Goal: Task Accomplishment & Management: Use online tool/utility

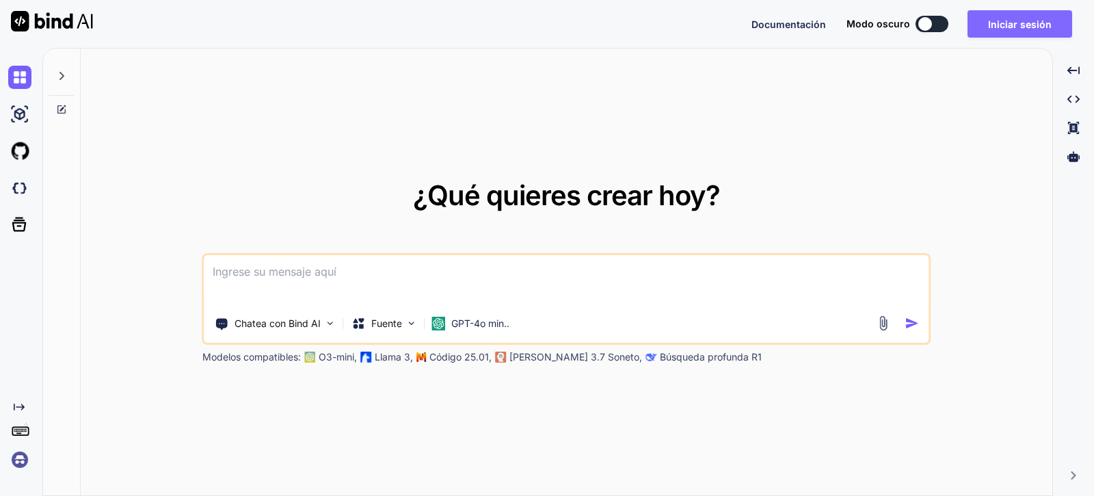
click at [1019, 36] on button "Iniciar sesión" at bounding box center [1020, 23] width 105 height 27
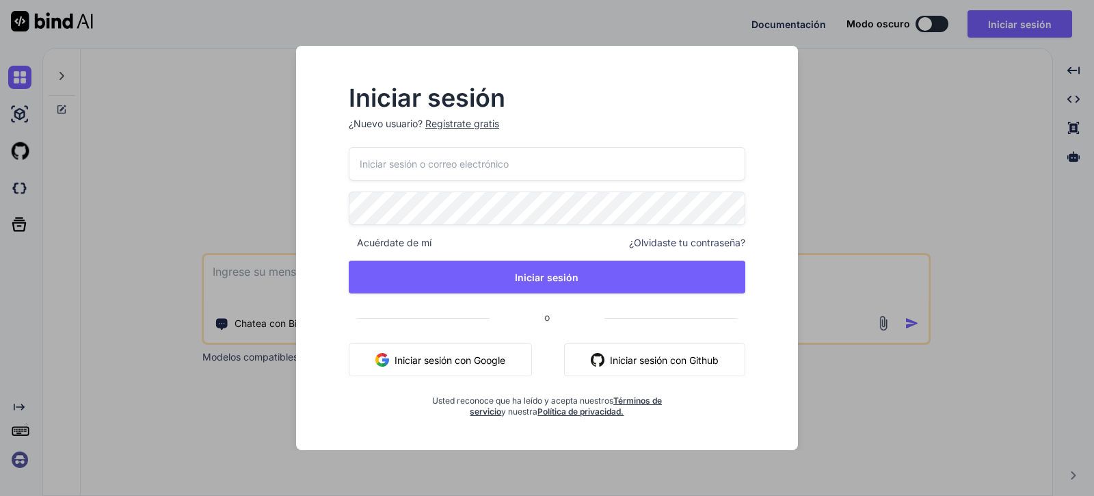
drag, startPoint x: 473, startPoint y: 363, endPoint x: 491, endPoint y: 354, distance: 20.2
click at [476, 360] on font "Iniciar sesión con Google" at bounding box center [450, 360] width 111 height 12
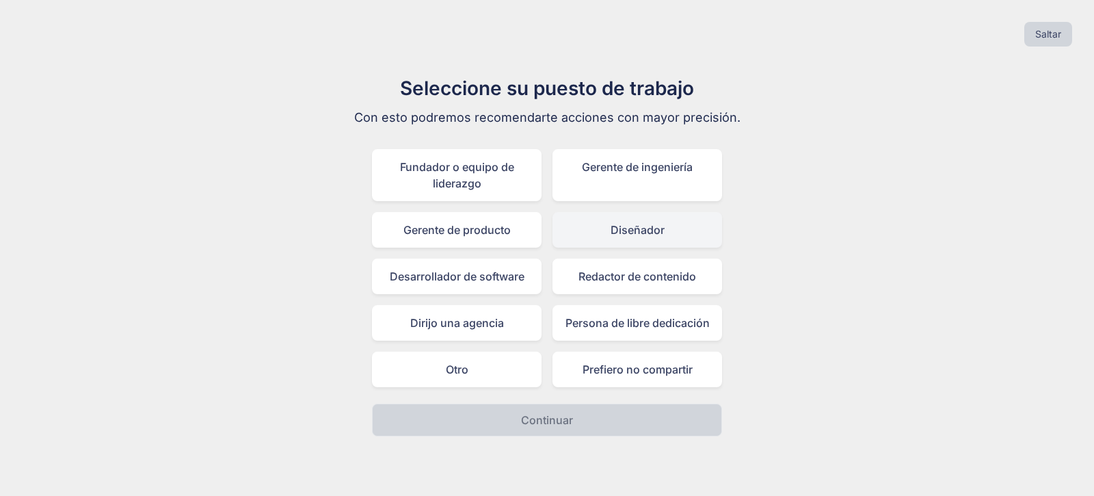
click at [643, 221] on div "Diseñador" at bounding box center [638, 230] width 170 height 36
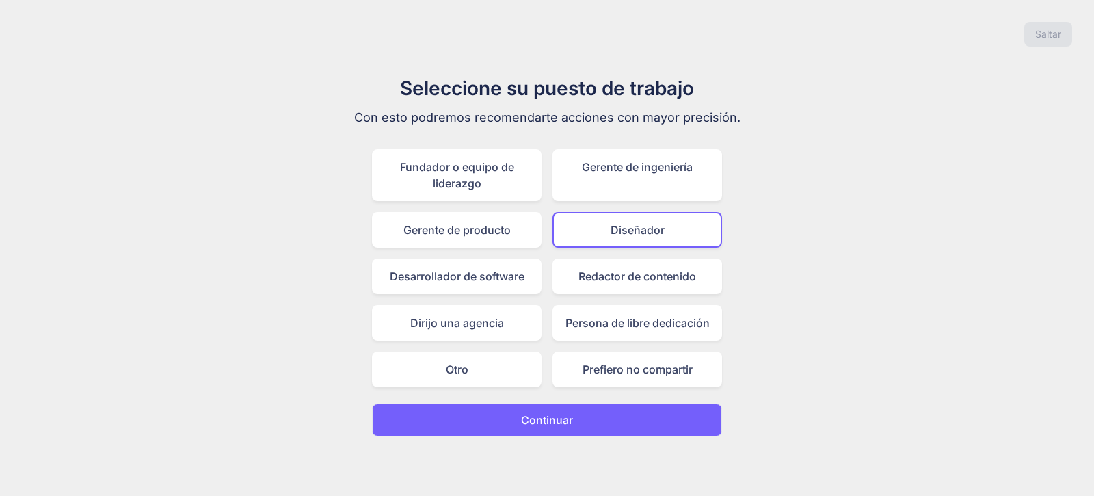
click at [653, 408] on button "Continuar" at bounding box center [547, 420] width 350 height 33
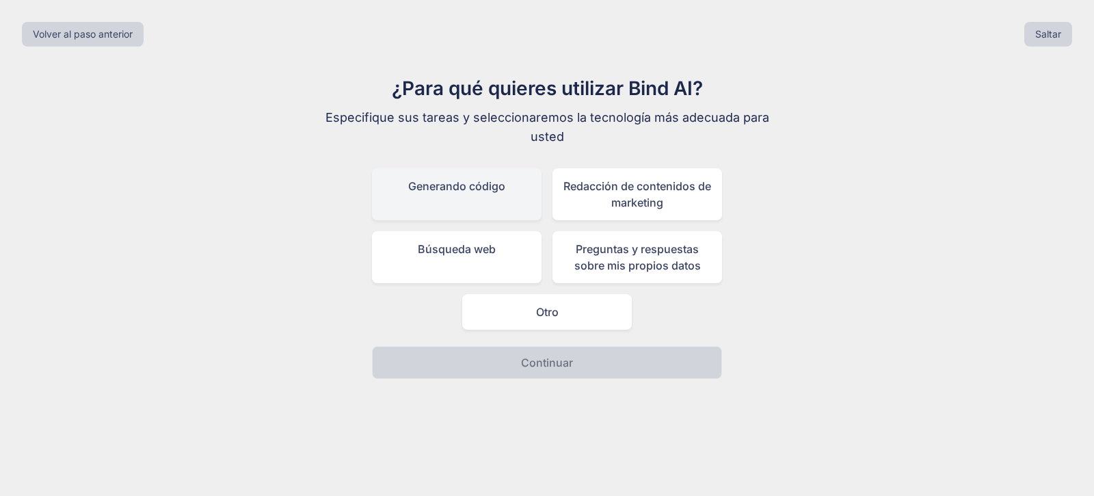
click at [490, 205] on div "Generando código" at bounding box center [457, 194] width 170 height 52
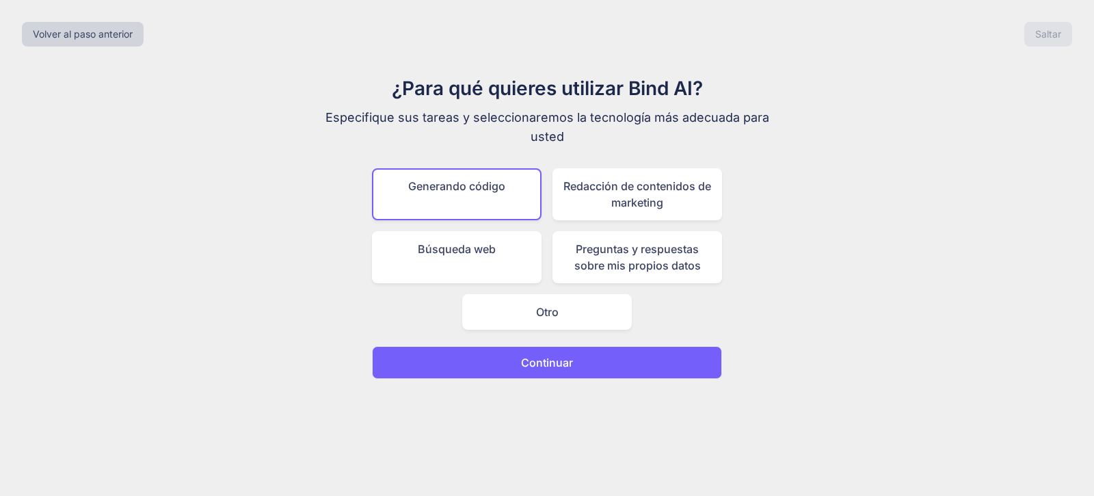
click at [577, 360] on button "Continuar" at bounding box center [547, 362] width 350 height 33
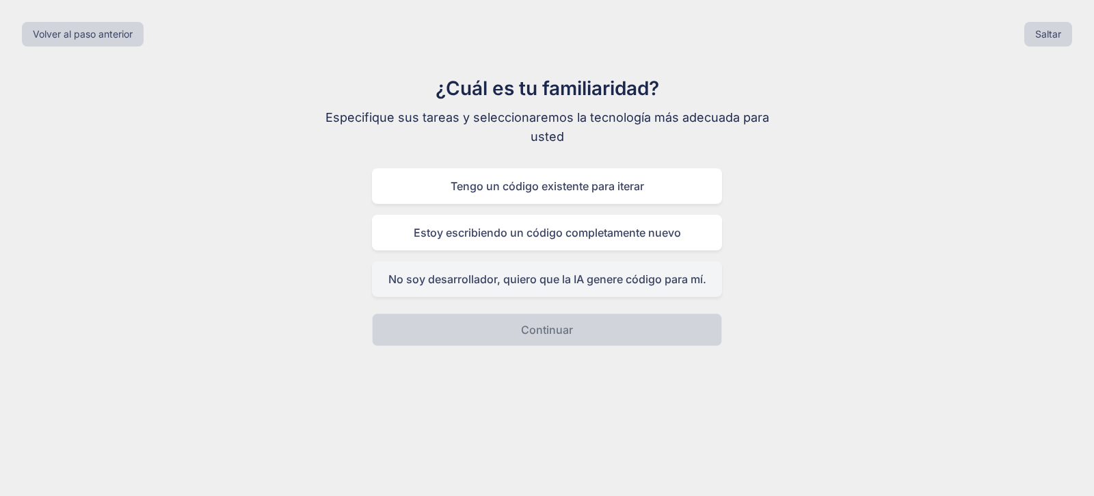
click at [592, 288] on div "No soy desarrollador, quiero que la IA genere código para mí." at bounding box center [547, 279] width 350 height 36
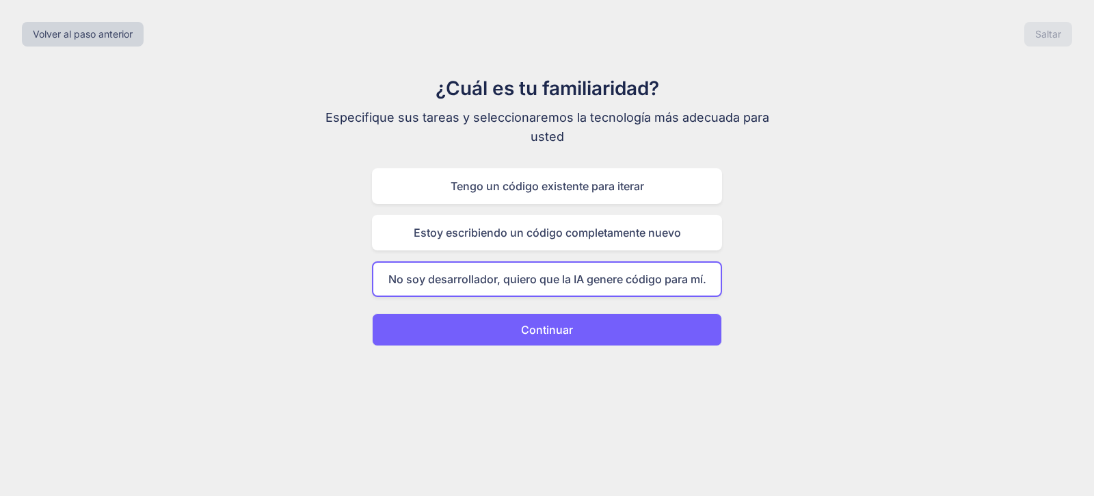
click at [588, 321] on button "Continuar" at bounding box center [547, 329] width 350 height 33
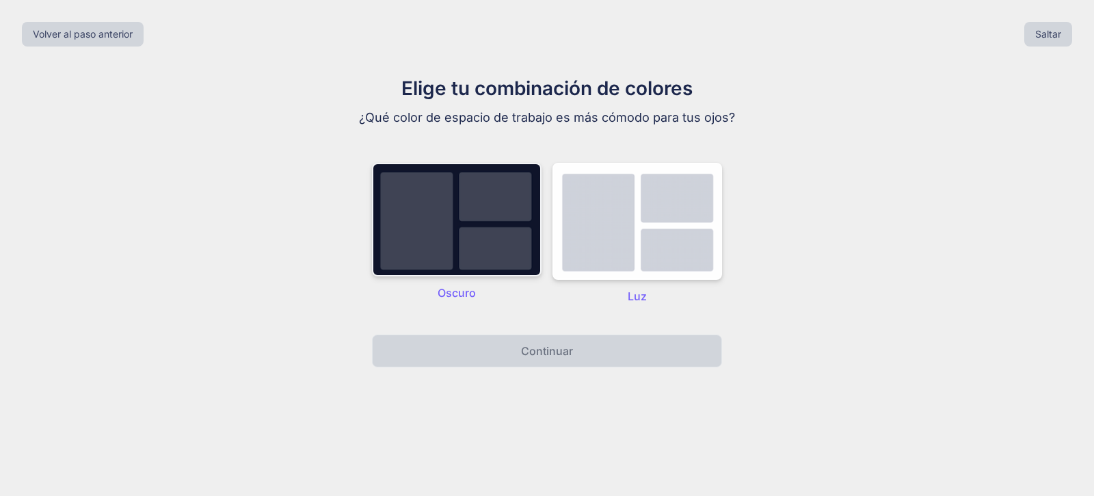
click at [461, 209] on img at bounding box center [457, 220] width 170 height 114
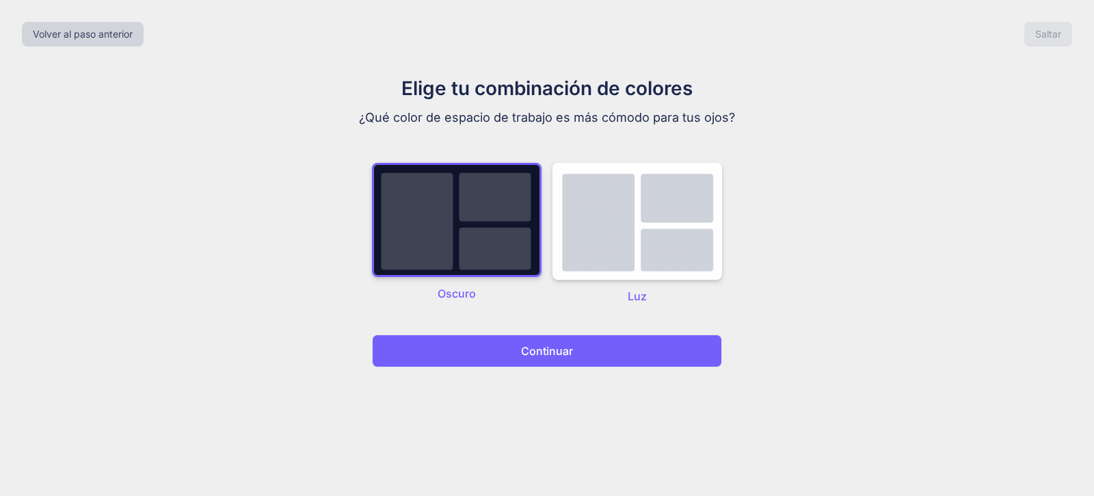
drag, startPoint x: 627, startPoint y: 350, endPoint x: 747, endPoint y: 357, distance: 119.9
click at [628, 350] on button "Continuar" at bounding box center [547, 350] width 350 height 33
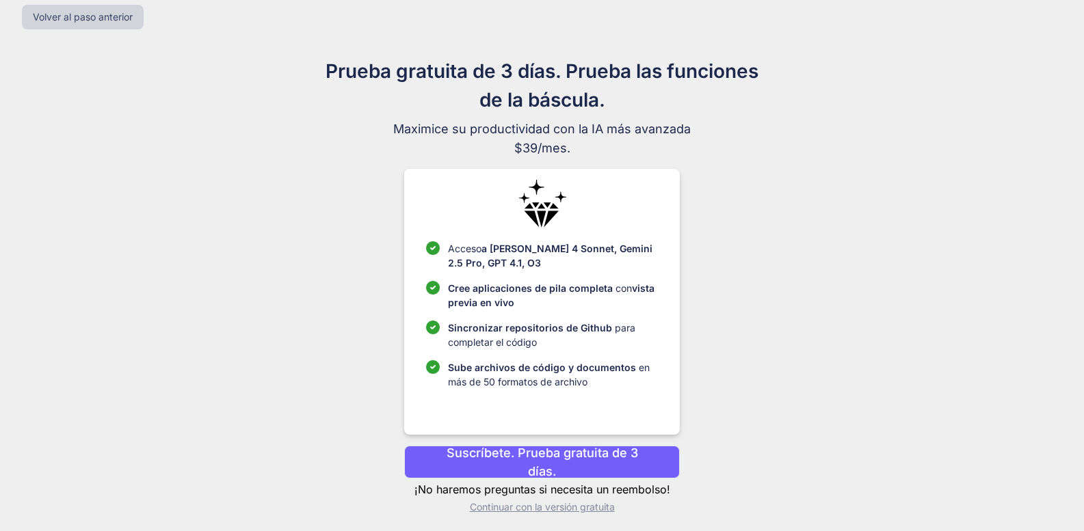
scroll to position [22, 0]
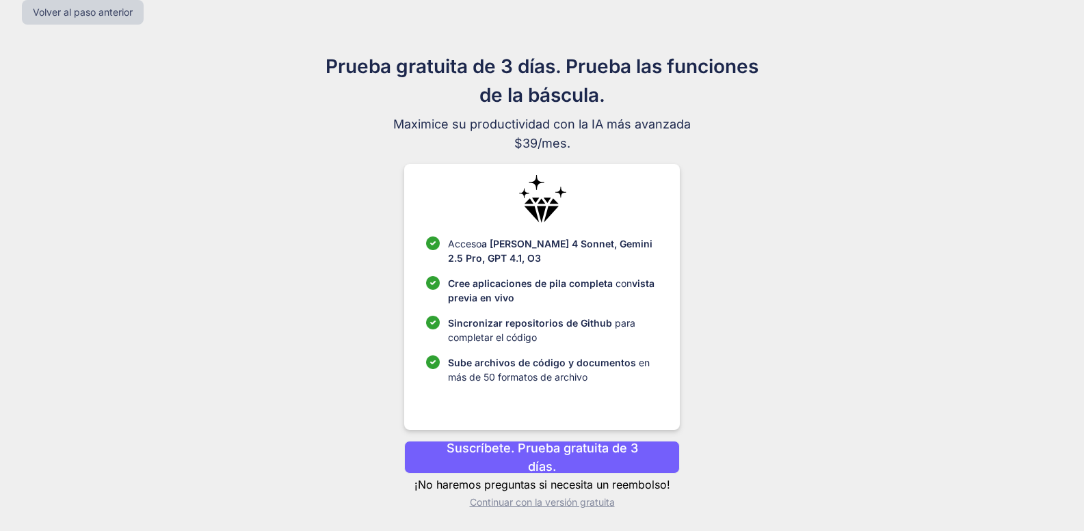
drag, startPoint x: 572, startPoint y: 503, endPoint x: 581, endPoint y: 501, distance: 9.1
click at [573, 495] on font "Continuar con la versión gratuita" at bounding box center [542, 503] width 145 height 12
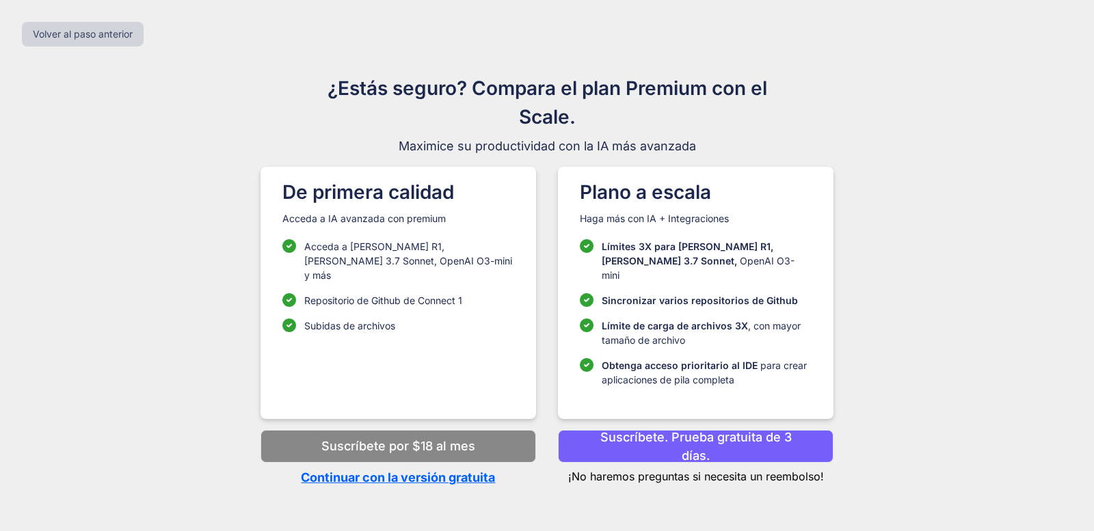
click at [435, 471] on font "Continuar con la versión gratuita" at bounding box center [398, 478] width 194 height 14
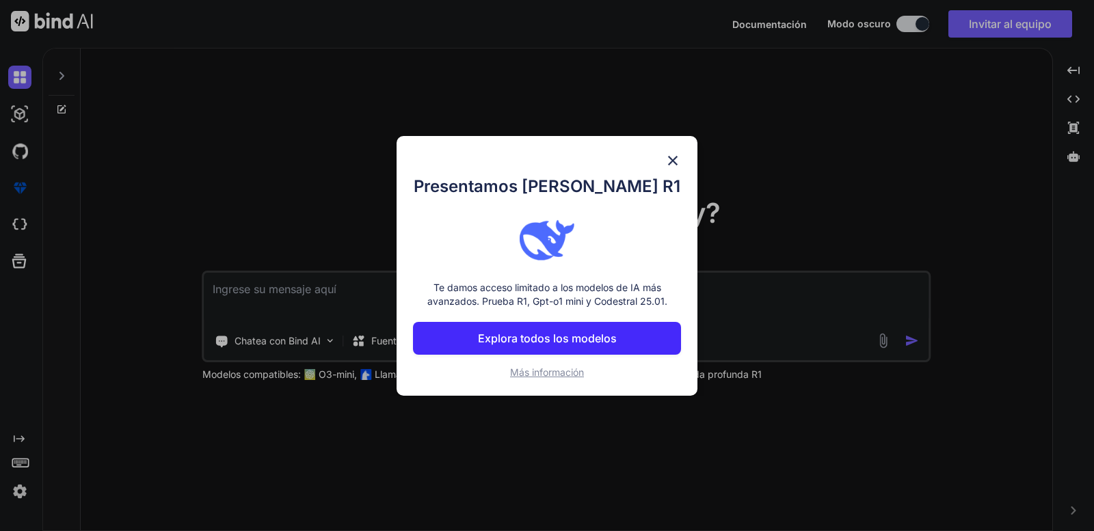
click at [622, 337] on button "Explora todos los modelos" at bounding box center [547, 338] width 268 height 33
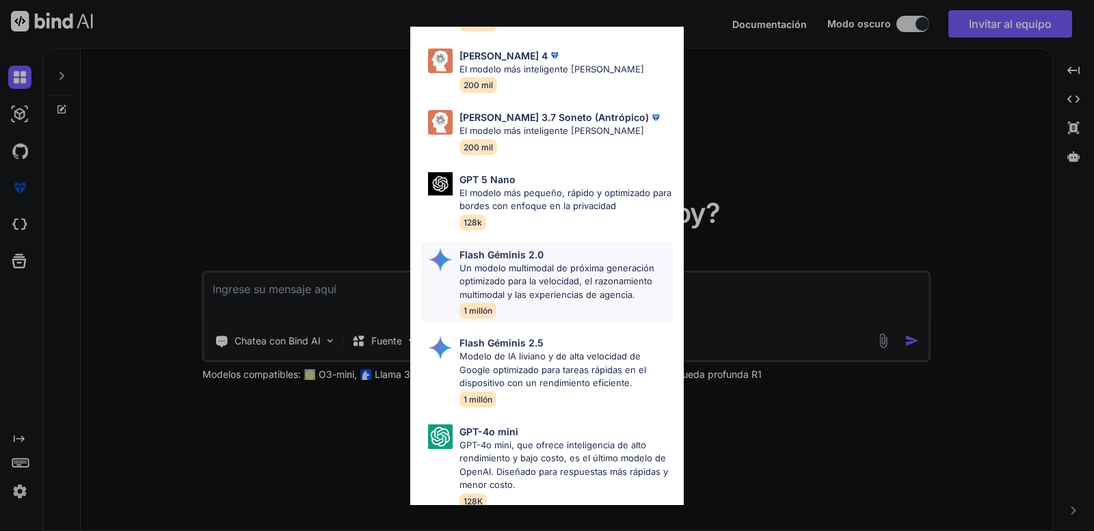
scroll to position [833, 0]
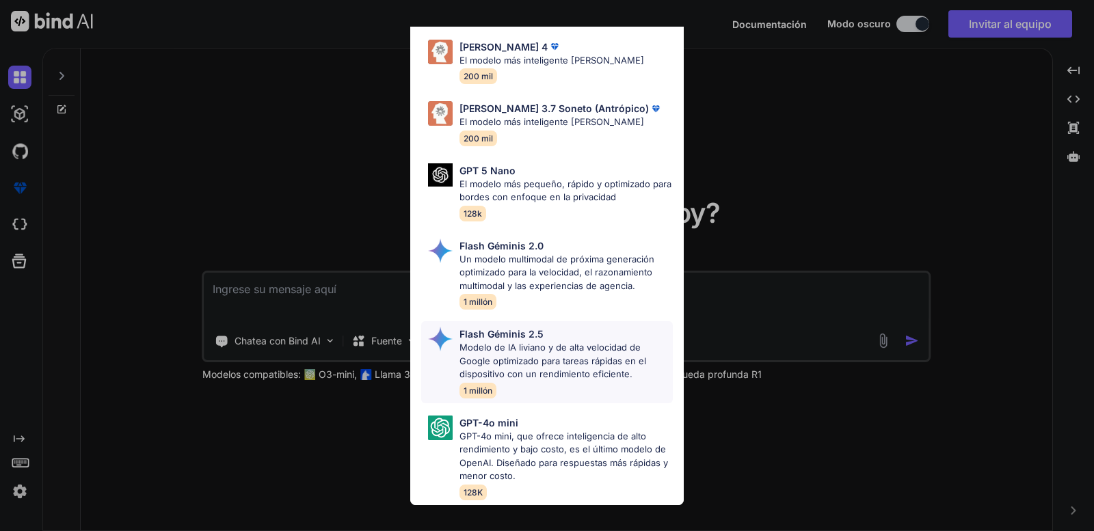
click at [585, 351] on font "Modelo de IA liviano y de alta velocidad de Google optimizado para tareas rápid…" at bounding box center [553, 361] width 187 height 38
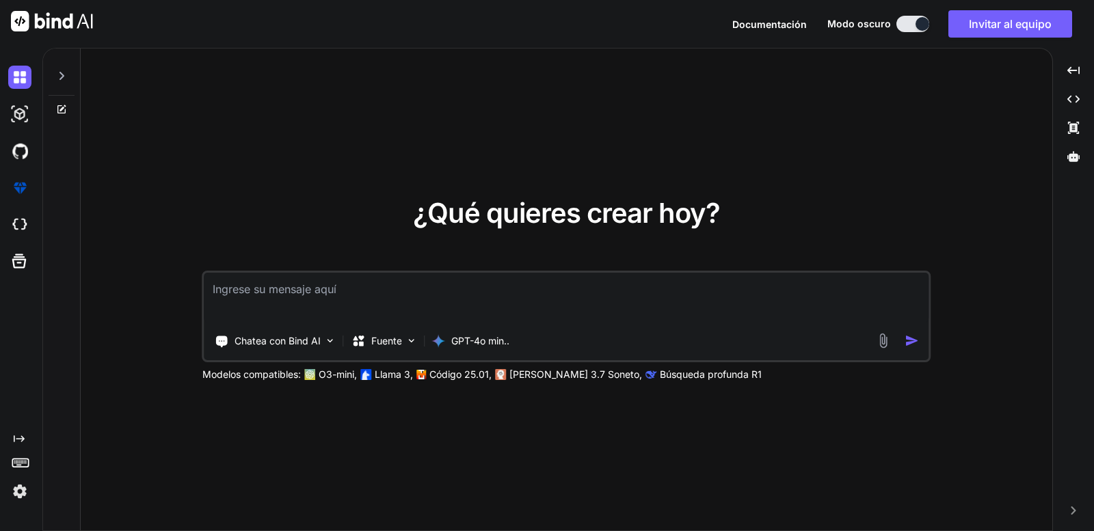
click at [371, 265] on div "¿Qué quieres crear [DATE]? Chatea con Bind AI Fuente GPT-4o min.. Modelos compa…" at bounding box center [566, 291] width 729 height 182
click at [497, 354] on div "GPT-4o min.." at bounding box center [471, 341] width 88 height 27
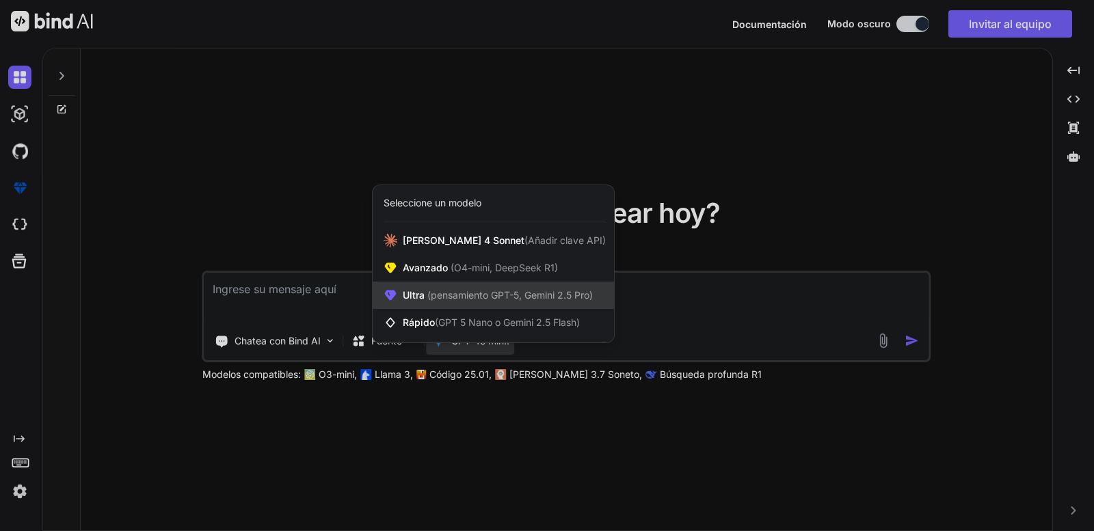
click at [491, 296] on font "(pensamiento GPT-5, Gemini 2.5 Pro)" at bounding box center [511, 295] width 166 height 12
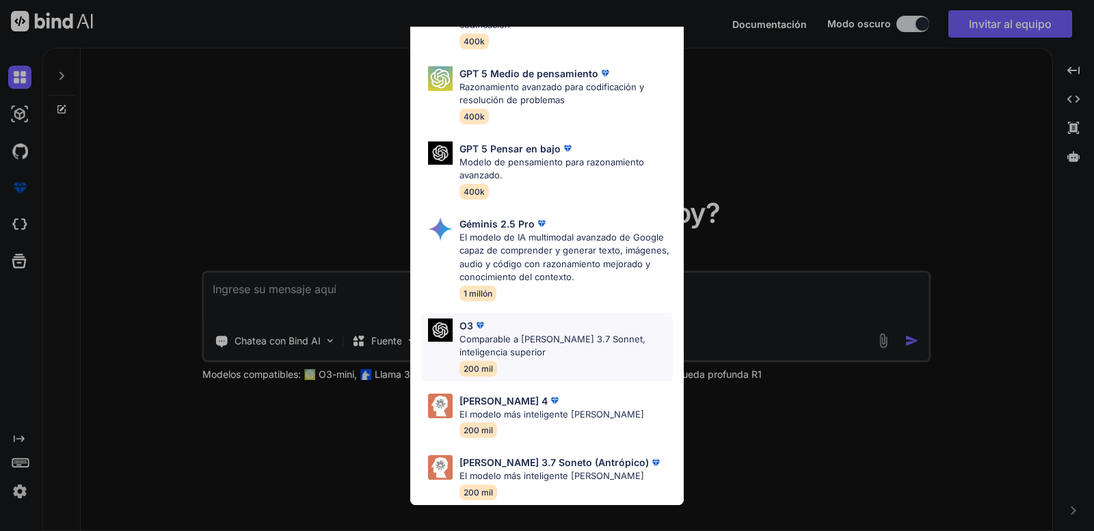
scroll to position [0, 0]
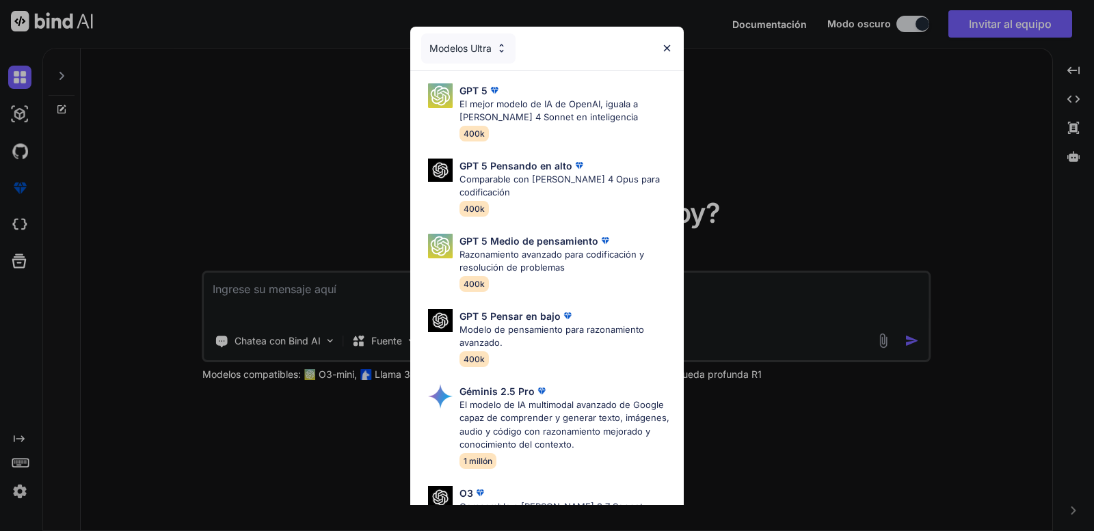
click at [666, 55] on div "Modelos Ultra" at bounding box center [547, 49] width 274 height 44
click at [668, 50] on img at bounding box center [667, 48] width 12 height 12
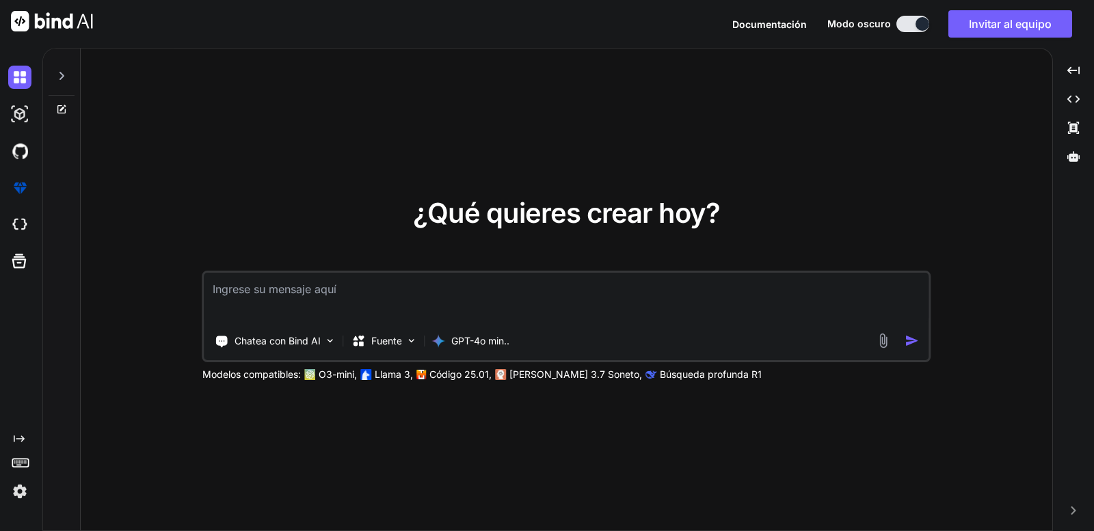
click at [367, 304] on textarea at bounding box center [567, 298] width 725 height 51
click at [391, 302] on textarea at bounding box center [567, 298] width 725 height 51
paste textarea "LOREMIPSU DO SITAMETCON ADIP ELITSEDDOE TE IN utlabo- ETDOLOREMA ALIQ ENIMADM -…"
type textarea "x"
type textarea "LOREMIPSU DO SITAMETCON ADIP ELITSEDDOE TE IN utlabo- ETDOLOREMA ALIQ ENIMADM -…"
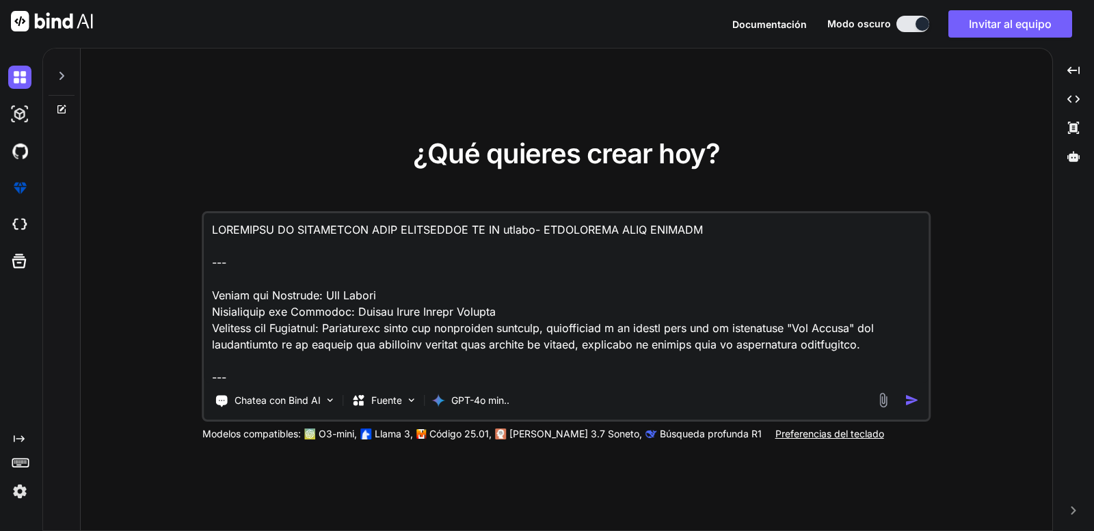
click at [212, 246] on textarea at bounding box center [567, 298] width 725 height 170
type textarea "x"
type textarea "LOREMIPSU DO SITAMETCON ADIP ELITSEDDOE TE IN utlabo- ETDOLOREMA ALIQ ENIMADM -…"
type textarea "x"
type textarea "LOREMIPSU DO SITAMETCON ADIP ELITSEDDOE TE IN utlabo- ETDOLOREMA ALIQ ENIMADM -…"
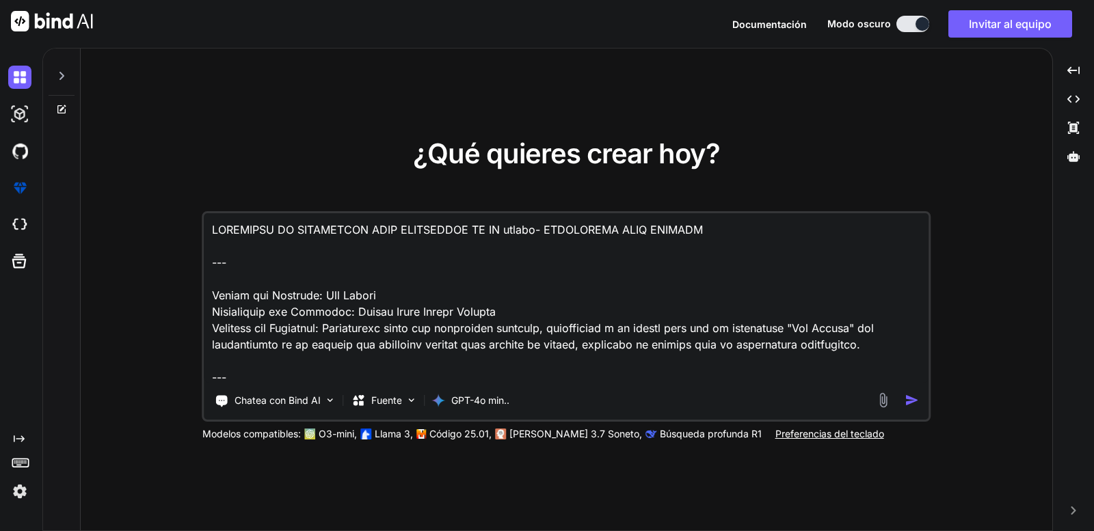
type textarea "x"
type textarea "LOREMIPSUM DO SITAMETCON ADIP ELITSEDDOE TE IN utlabo- ETDOLOREMA ALIQ ENIMADM …"
type textarea "x"
type textarea "LOREMIPSUMD SI AMETCONSEC ADIP ELITSEDDOE TE IN utlabo- ETDOLOREMA ALIQ ENIMADM…"
type textarea "x"
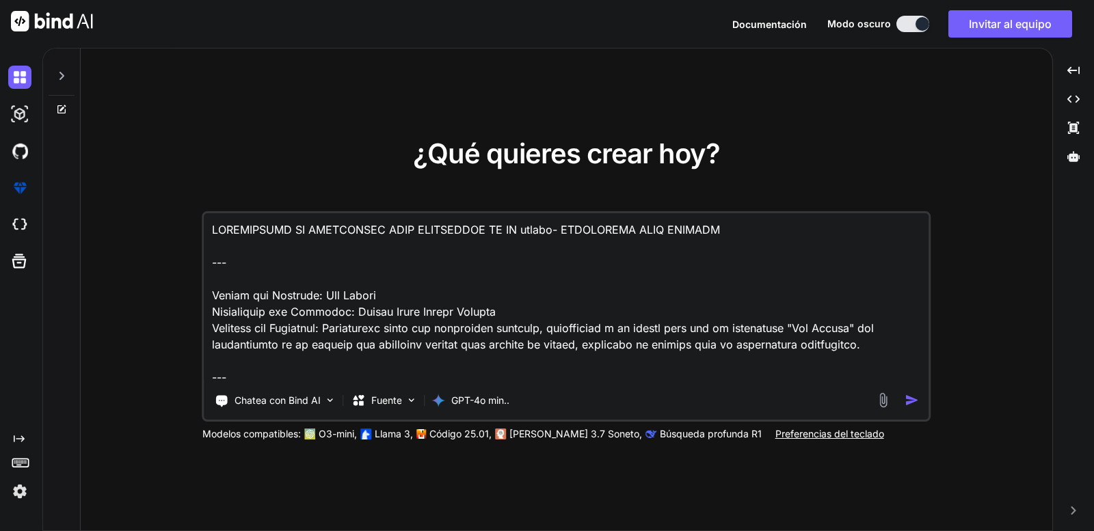
type textarea "LOREMIPSUMDO SI AMETCONSEC ADIP ELITSEDDOE TE IN utlabo- ETDOLOREMA ALIQ ENIMAD…"
type textarea "x"
type textarea "LOREMIPSUMDOL SI AMETCONSEC ADIP ELITSEDDOE TE IN utlabo- ETDOLOREMA ALIQ ENIMA…"
type textarea "x"
type textarea "LORE IPSUMDOLO SI AMETCONSEC ADIP ELITSEDDOE TE IN utlabo- ETDOLOREMA ALIQ ENIM…"
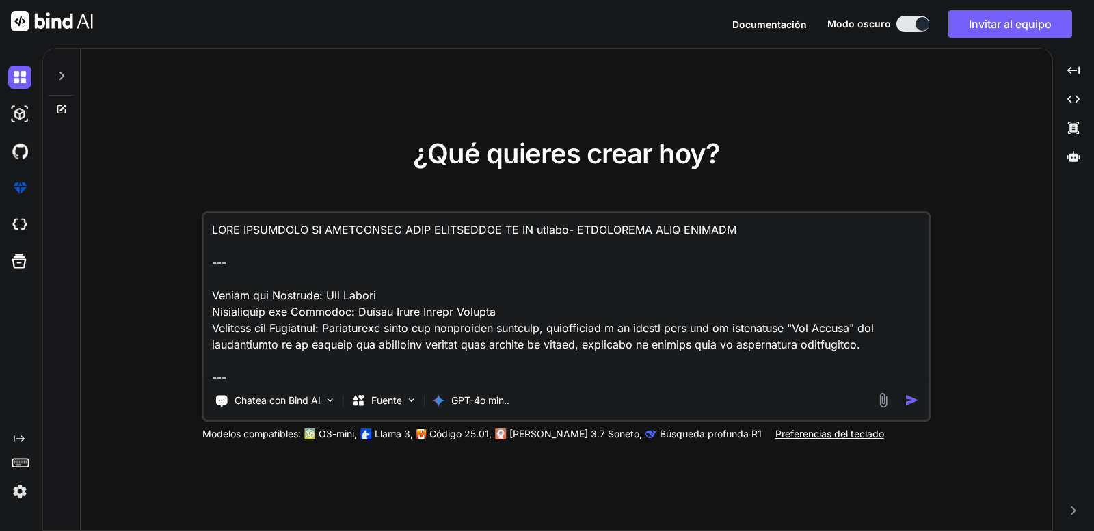
type textarea "x"
type textarea "LORE IPSUMDOLOR SI AMETCONSEC ADIP ELITSEDDOE TE IN utlabo- ETDOLOREMA ALIQ ENI…"
type textarea "x"
type textarea "LORE IPSUMDOLORS AM CONSECTETU ADIP ELITSEDDOE TE IN utlabo- ETDOLOREMA ALIQ EN…"
type textarea "x"
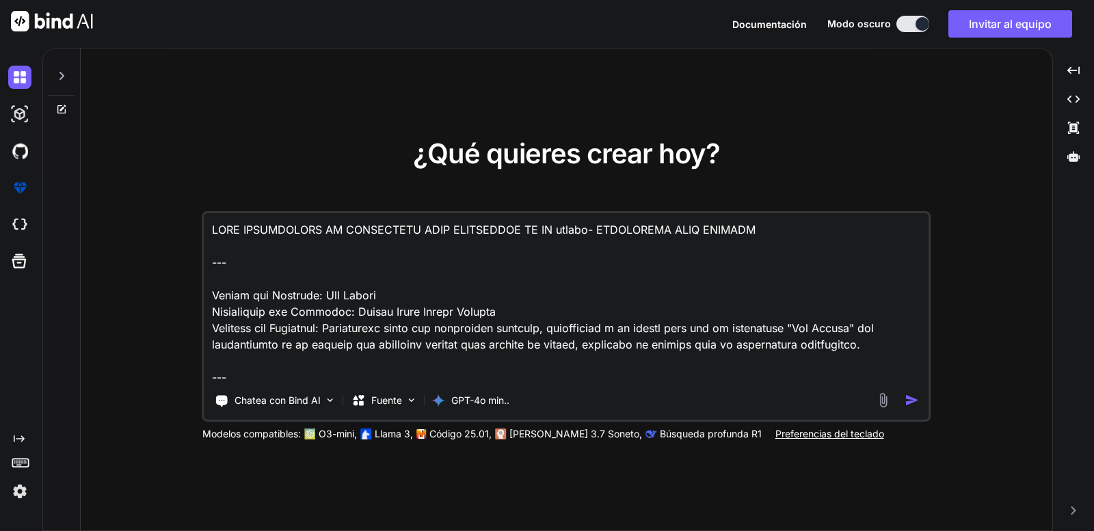
type textarea "LORE IP DOLORSITA CO ADIPISCING ELIT SEDDOEIUSM TE IN utlabo- ETDOLOREMA ALIQ E…"
type textarea "x"
type textarea "LORE IP DOLORSITAM CO ADIPISCING ELIT SEDDOEIUSM TE IN utlabo- ETDOLOREMA ALIQ …"
type textarea "x"
type textarea "LORE IP DOLORSITAME CO ADIPISCING ELIT SEDDOEIUSM TE IN utlabo- ETDOLOREMA ALIQ…"
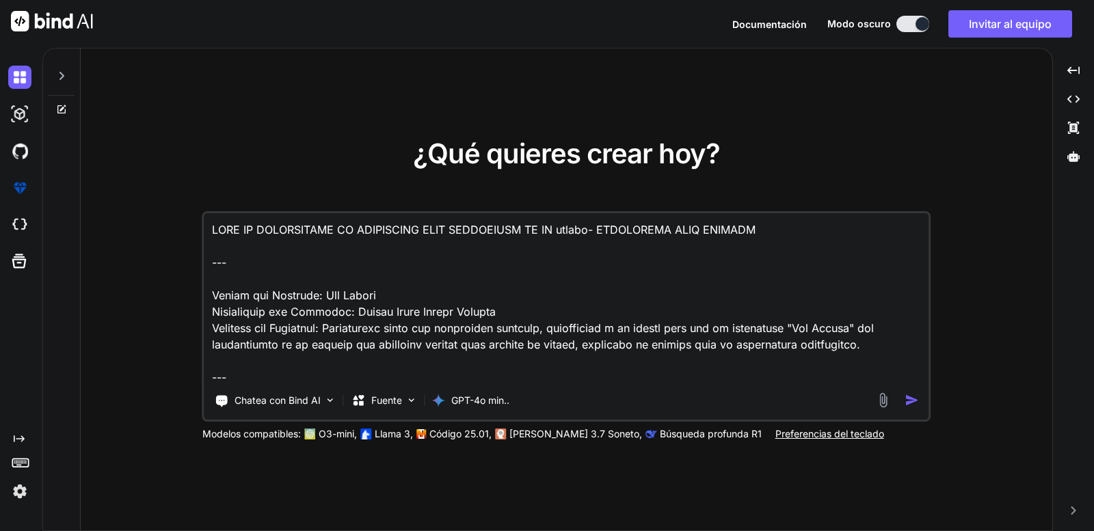
type textarea "x"
type textarea "LORE IP DO SITAMETCO AD ELITSEDDOE TEMP INCIDIDUNT UT LA etdolo- MAGNAALIQU ENI…"
drag, startPoint x: 830, startPoint y: 247, endPoint x: 627, endPoint y: 250, distance: 203.9
click at [627, 250] on textarea at bounding box center [567, 298] width 725 height 170
type textarea "x"
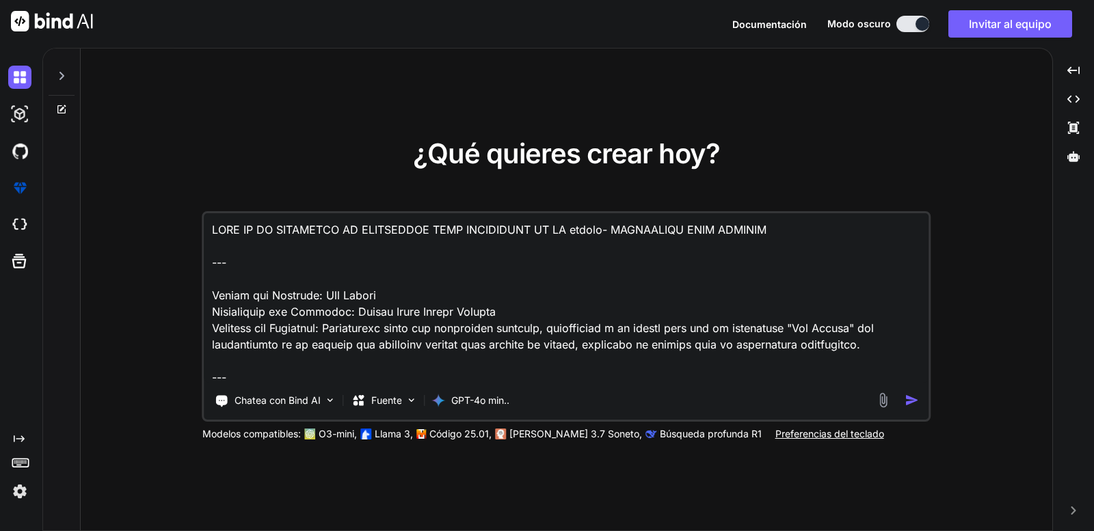
type textarea "LORE IP DO SITAMETCO AD ELITSEDDOE TEMP INCIDIDUNT UT LA etdolo- --- Magnaa eni…"
type textarea "x"
type textarea "LORE IP DO SITAMETCO AD ELITSEDDOE TEMP INCIDIDUNT UT LA etdolo- --- Magnaa eni…"
type textarea "x"
type textarea "LORE IP DO SITAMETCO AD ELITSEDDOE TEMP INCIDIDUNT UT LA etdolo --- Magnaa eni …"
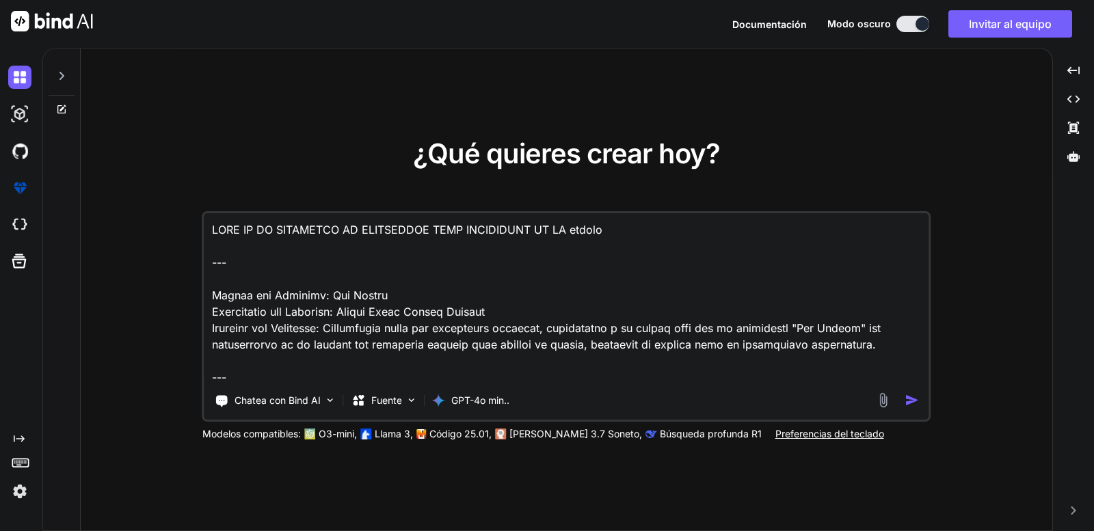
type textarea "x"
type textarea "LORE IP DO SITAMETCO AD ELITSEDDOE TEMP INCIDIDUNT UT LA etdolo --- Magnaa eni …"
type textarea "x"
type textarea "LORE IP DO SITAMETCO AD ELITSEDDOE TEMP INCIDIDUNT UT LA etdolo m --- Aliqua en…"
type textarea "x"
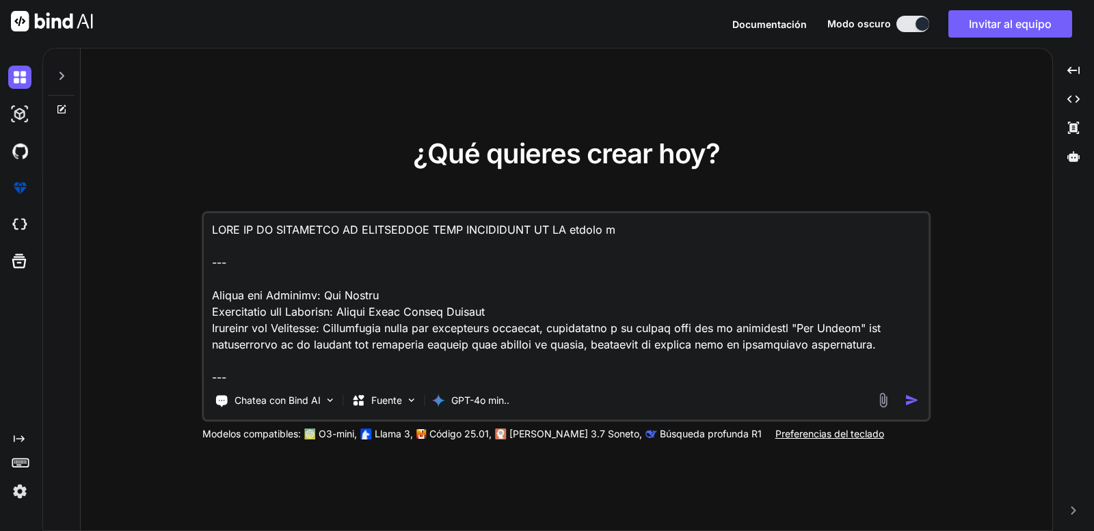
type textarea "LORE IP DO SITAMETCO AD ELITSEDDOE TEMP INCIDIDUNT UT LA etdolo mA --- Aliqua e…"
type textarea "x"
type textarea "LORE IP DO SITAMETCO AD ELITSEDDOE TEMP INCIDIDUNT UT LA etdolo m --- Aliqua en…"
type textarea "x"
type textarea "LORE IP DO SITAMETCO AD ELITSEDDOE TEMP INCIDIDUNT UT LA etdolo --- Magnaa eni …"
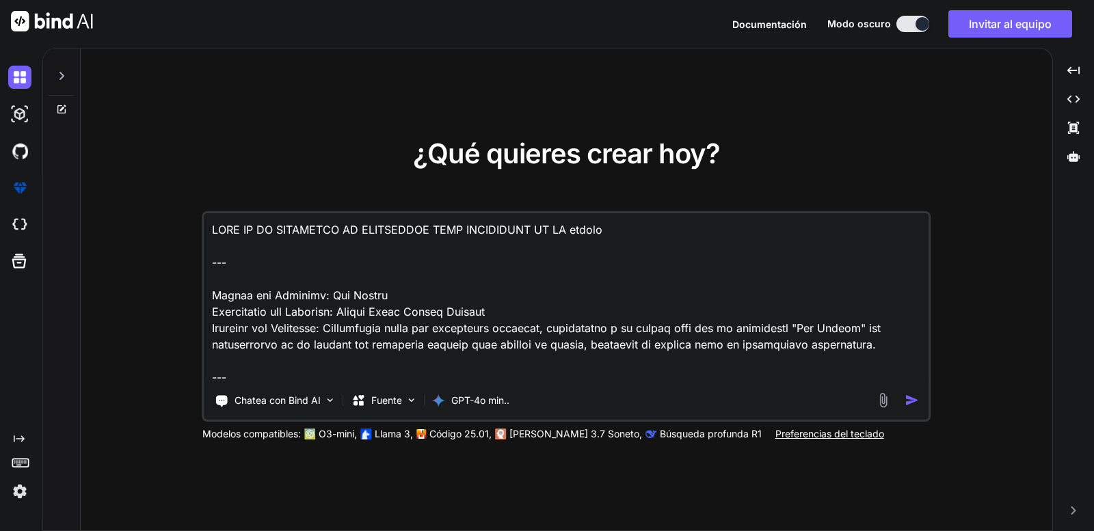
type textarea "x"
type textarea "LORE IP DO SITAMETCO AD ELITSEDDOE TEMP INCIDIDUNT UT LA etdolo M --- Aliqua en…"
type textarea "x"
type textarea "LORE IP DO SITAMETCO AD ELITSEDDOE TEMP INCIDIDUNT UT LA etdolo MA --- Aliqua e…"
type textarea "x"
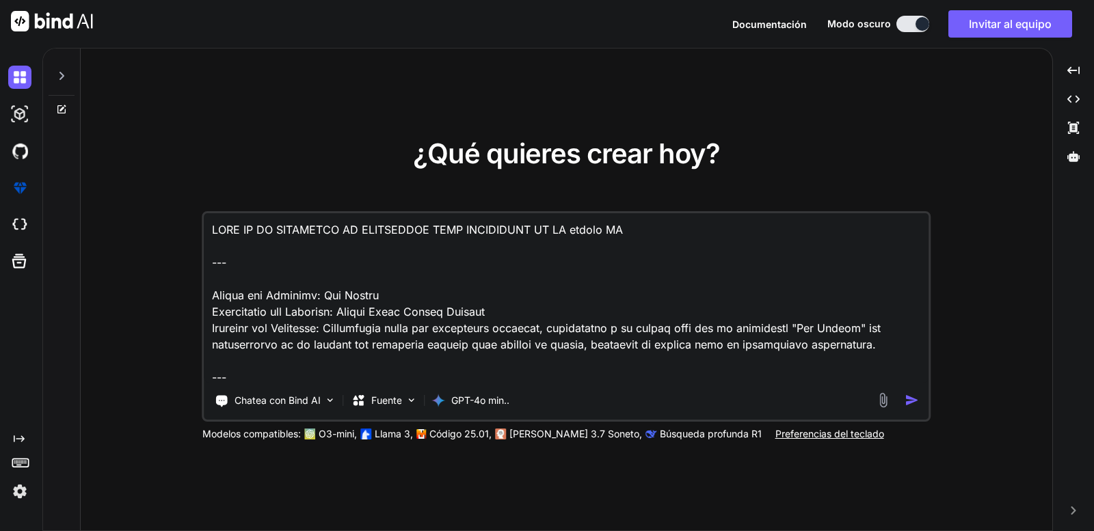
type textarea "LORE IP DO SITAMETCO AD ELITSEDDOE TEMP INCIDIDUNT UT LA etdolo MAG --- Aliqua …"
type textarea "x"
type textarea "LORE IP DO SITAMETCO AD ELITSEDDOE TEMP INCIDIDUNT UT LA etdolo MAG --- Aliqua …"
type textarea "x"
type textarea "LORE IP DO SITAMETCO AD ELITSEDDOE TEMP INCIDIDUNT UT LA etdolo MAG A --- Enima…"
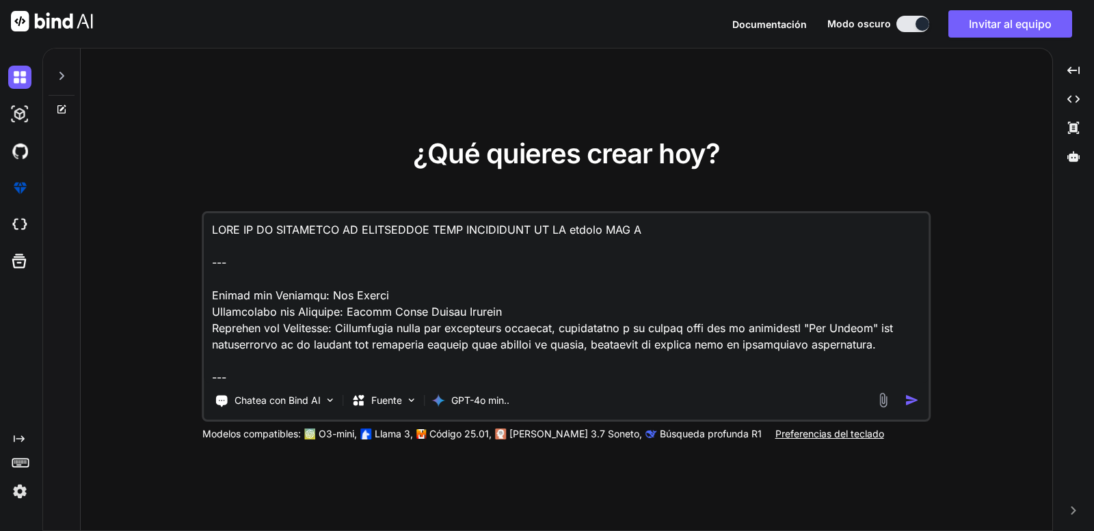
type textarea "x"
type textarea "LORE IP DO SITAMETCO AD ELITSEDDOE TEMP INCIDIDUNT UT LA etdolo MAG AL --- Enim…"
type textarea "x"
type textarea "LORE IP DO SITAMETCO AD ELITSEDDOE TEMP INCIDIDUNT UT LA etdolo MAG ALI --- Eni…"
type textarea "x"
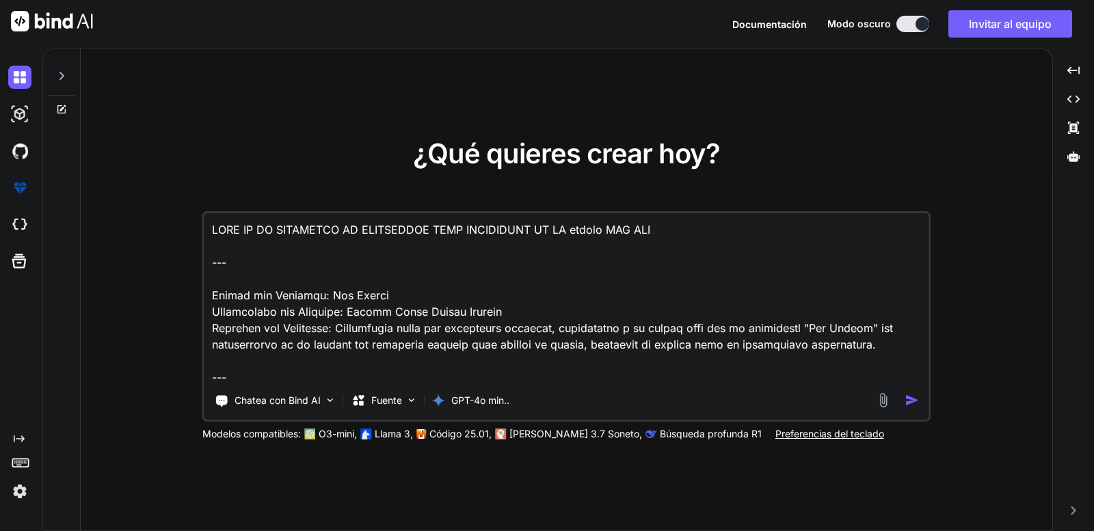
type textarea "LORE IP DO SITAMETCO AD ELITSEDDOE TEMP INCIDIDUNT UT LA etdolo MAG ALIQ --- En…"
type textarea "x"
type textarea "LORE IP DO SITAMETCO AD ELITSEDDOE TEMP INCIDIDUNT UT LA etdolo MAG ALIQU --- E…"
type textarea "x"
type textarea "LORE IP DO SITAMETCO AD ELITSEDDOE TEMP INCIDIDUNT UT LA etdolo MAG ALIQUA --- …"
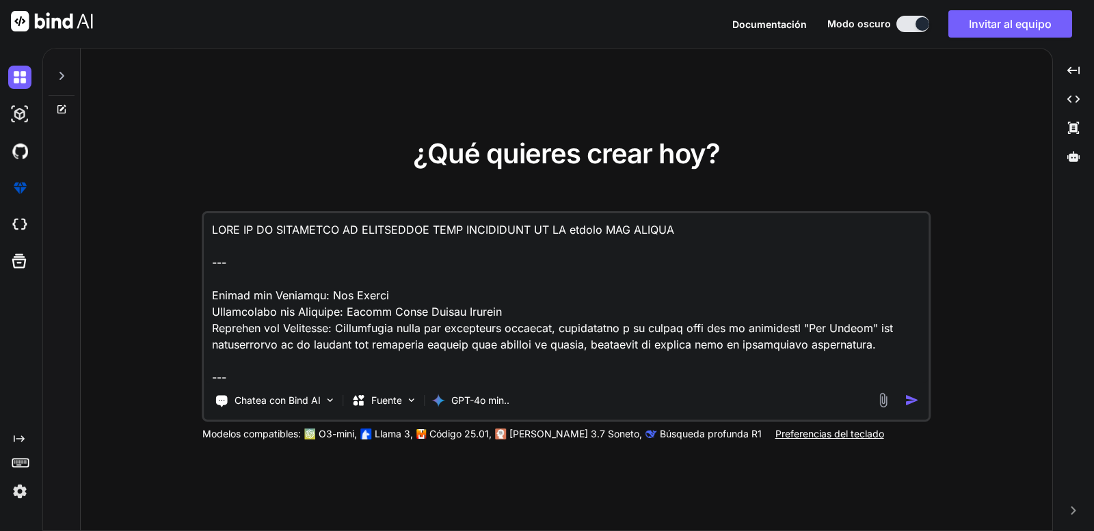
type textarea "x"
type textarea "LORE IP DO SITAMETCO AD ELITSEDDOE TEMP INCIDIDUNT UT LA etdolo MAG ALIQUAE ---…"
type textarea "x"
type textarea "LORE IP DO SITAMETCO AD ELITSEDDOE TEMP INCIDIDUNT UT LA etdolo MAG ALIQUAEN --…"
drag, startPoint x: 619, startPoint y: 246, endPoint x: 705, endPoint y: 244, distance: 86.2
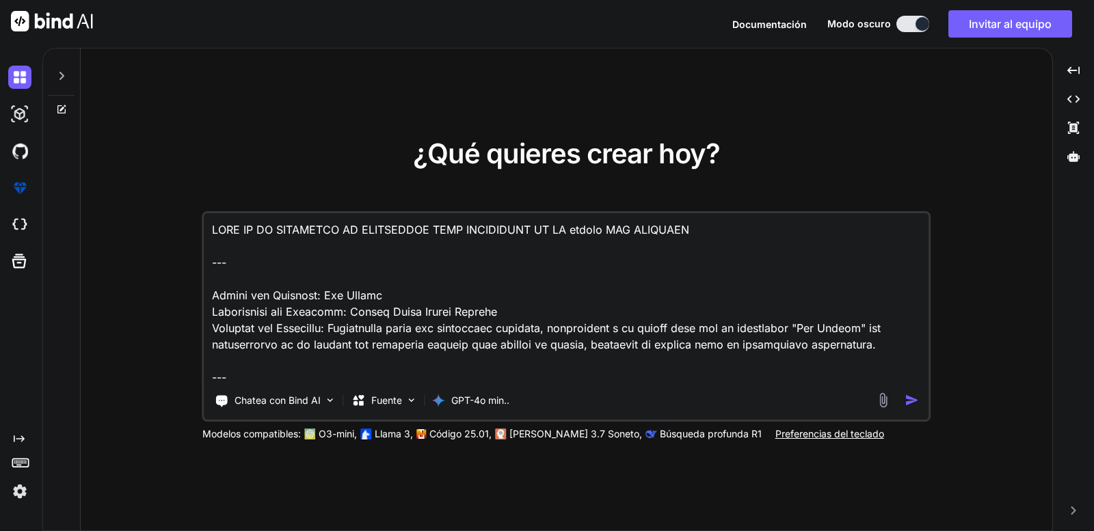
click at [705, 244] on textarea at bounding box center [567, 298] width 725 height 170
drag, startPoint x: 391, startPoint y: 317, endPoint x: 328, endPoint y: 315, distance: 63.0
click at [328, 314] on textarea at bounding box center [567, 298] width 725 height 170
paste textarea "LOW SHOPPING"
type textarea "x"
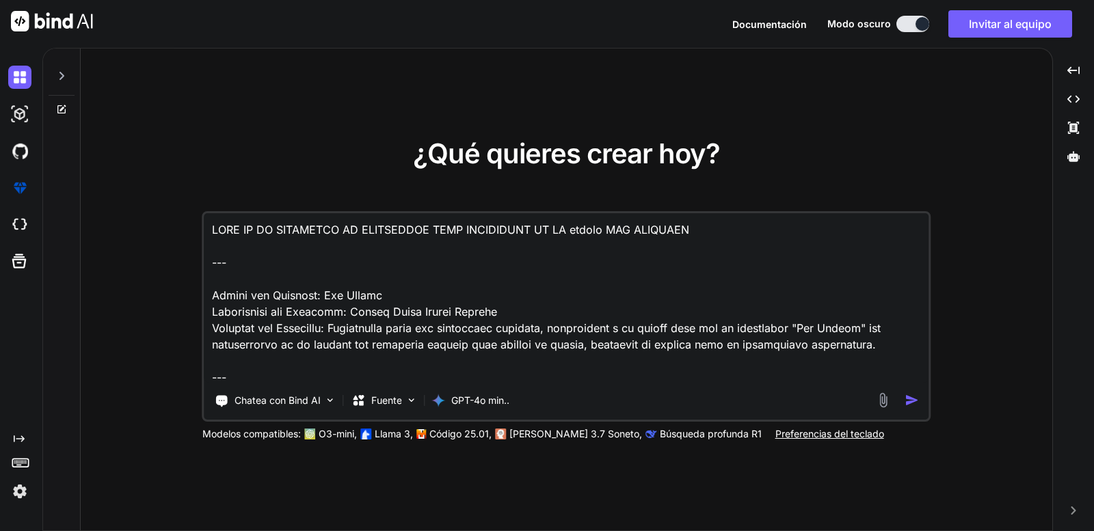
type textarea "LORE IP DO SITAMETCO AD ELITSEDDOE TEMP INCIDIDUNT UT LA etdolo MAG ALIQUAEN --…"
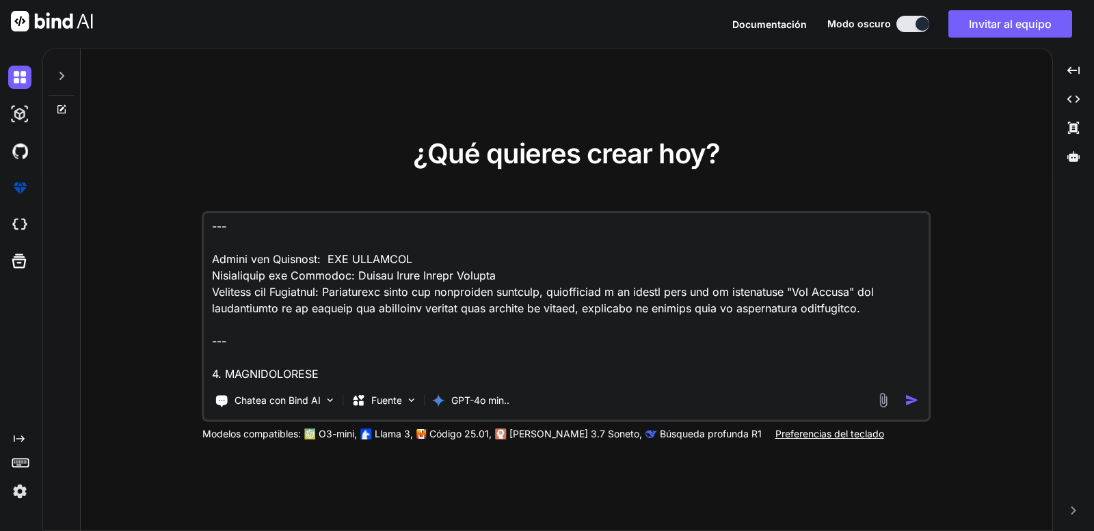
scroll to position [68, 0]
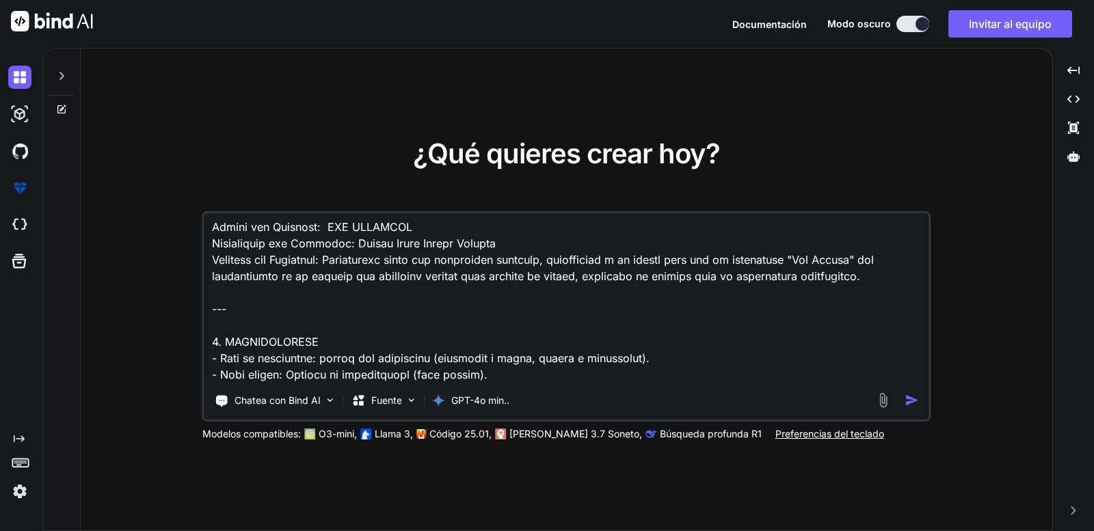
drag, startPoint x: 804, startPoint y: 276, endPoint x: 862, endPoint y: 277, distance: 58.1
click at [862, 277] on textarea at bounding box center [567, 298] width 725 height 170
paste textarea "LOW SHOPPING"
type textarea "x"
type textarea "LORE IP DO SITAMETCO AD ELITSEDDOE TEMP INCIDIDUNT UT LA etdolo MAG ALIQUAEN --…"
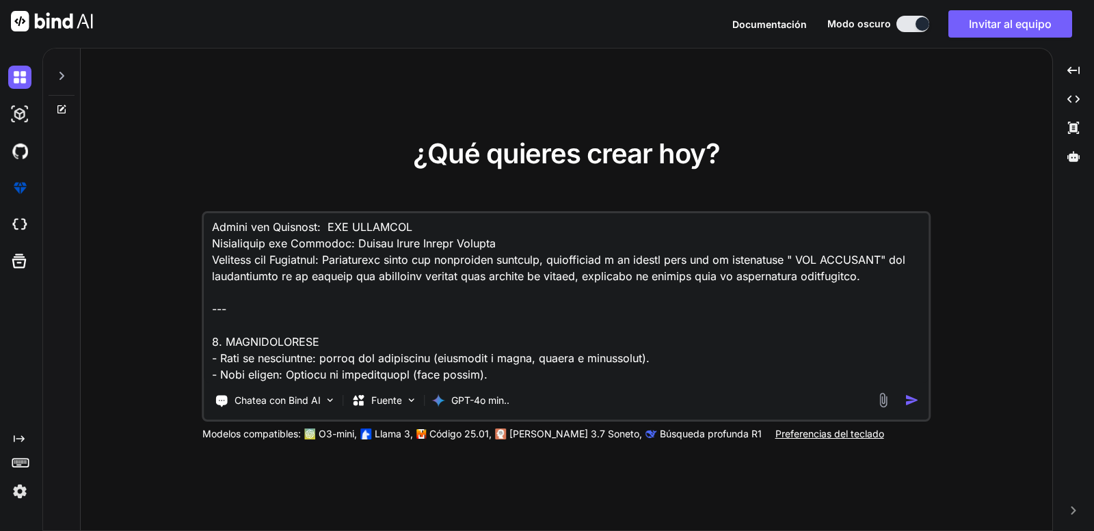
drag, startPoint x: 797, startPoint y: 272, endPoint x: 738, endPoint y: 287, distance: 60.7
click at [746, 284] on textarea at bounding box center [567, 298] width 725 height 170
type textarea "x"
type textarea "LORE IP DO SITAMETCO AD ELITSEDDOE TEMP INCIDIDUNT UT LA etdolo MAG ALIQUAEN --…"
type textarea "x"
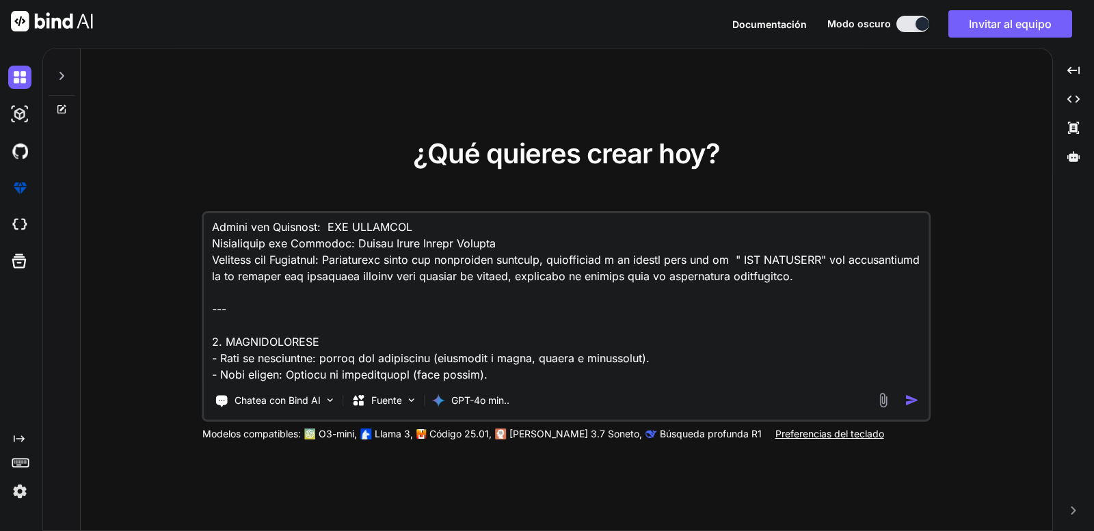
type textarea "LORE IP DO SITAMETCO AD ELITSEDDOE TEMP INCIDIDUNT UT LA etdolo MAG ALIQUAEN --…"
type textarea "x"
type textarea "LORE IP DO SITAMETCO AD ELITSEDDOE TEMP INCIDIDUNT UT LA etdolo MAG ALIQUAEN --…"
type textarea "x"
type textarea "LORE IP DO SITAMETCO AD ELITSEDDOE TEMP INCIDIDUNT UT LA etdolo MAG ALIQUAEN --…"
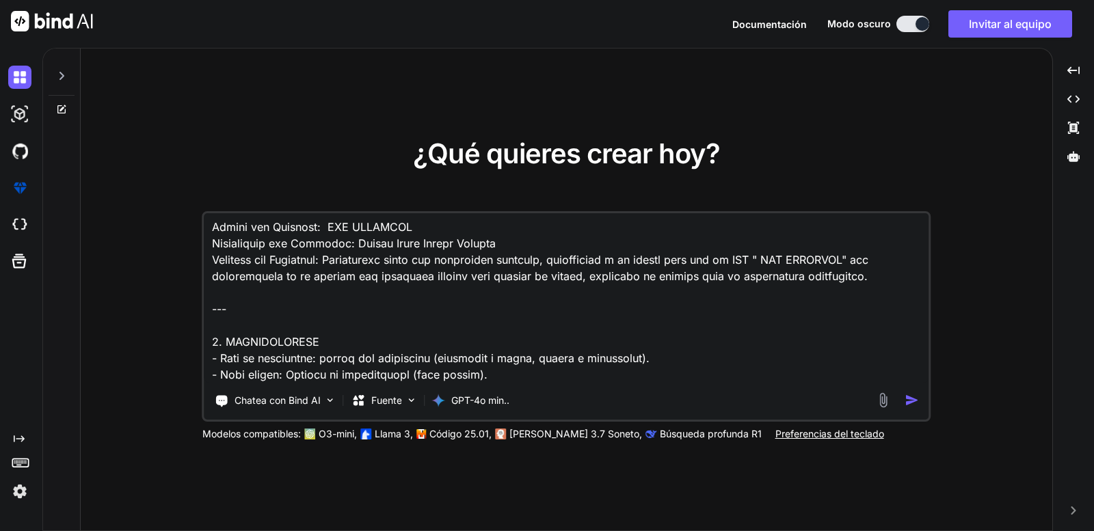
type textarea "x"
type textarea "LORE IP DO SITAMETCO AD ELITSEDDOE TEMP INCIDIDUNT UT LA etdolo MAG ALIQUAEN --…"
type textarea "x"
type textarea "LORE IP DO SITAMETCO AD ELITSEDDOE TEMP INCIDIDUNT UT LA etdolo MAG ALIQUAEN --…"
type textarea "x"
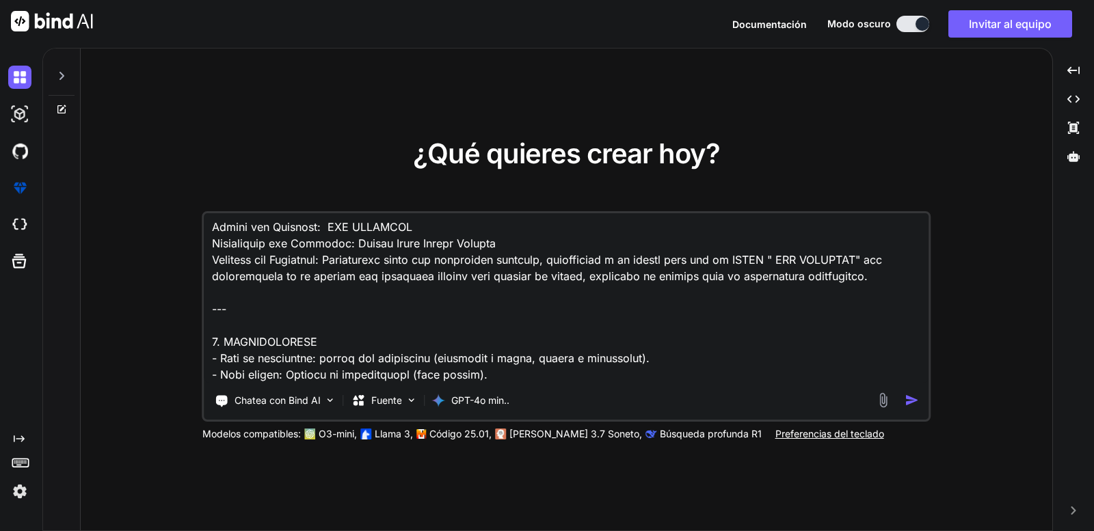
type textarea "LORE IP DO SITAMETCO AD ELITSEDDOE TEMP INCIDIDUNT UT LA etdolo MAG ALIQUAEN --…"
type textarea "x"
type textarea "LORE IP DO SITAMETCO AD ELITSEDDOE TEMP INCIDIDUNT UT LA etdolo MAG ALIQUAEN --…"
type textarea "x"
type textarea "LORE IP DO SITAMETCO AD ELITSEDDOE TEMP INCIDIDUNT UT LA etdolo MAG ALIQUAEN --…"
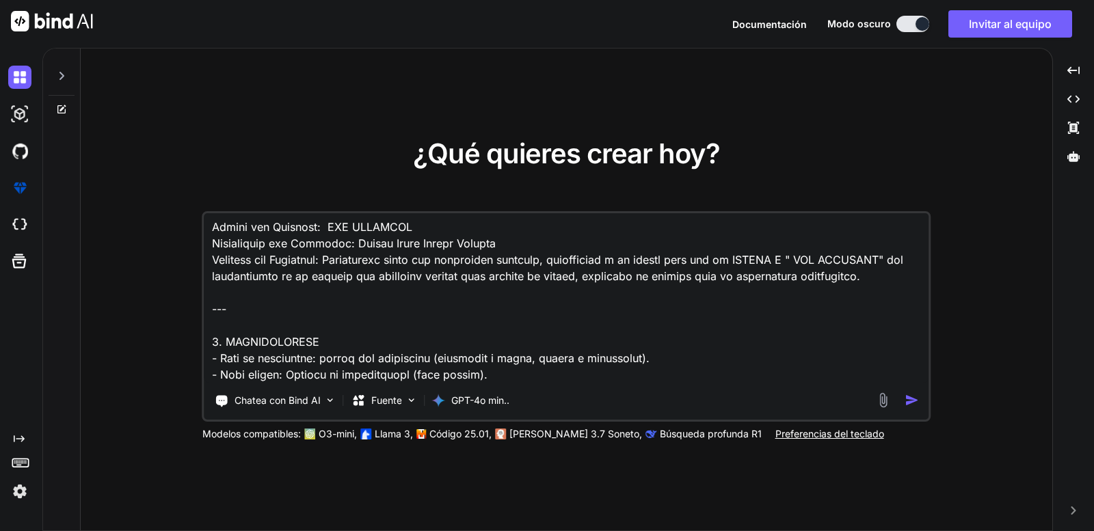
type textarea "x"
type textarea "LORE IP DO SITAMETCO AD ELITSEDDOE TEMP INCIDIDUNT UT LA etdolo MAG ALIQUAEN --…"
type textarea "x"
type textarea "LORE IP DO SITAMETCO AD ELITSEDDOE TEMP INCIDIDUNT UT LA etdolo MAG ALIQUAEN --…"
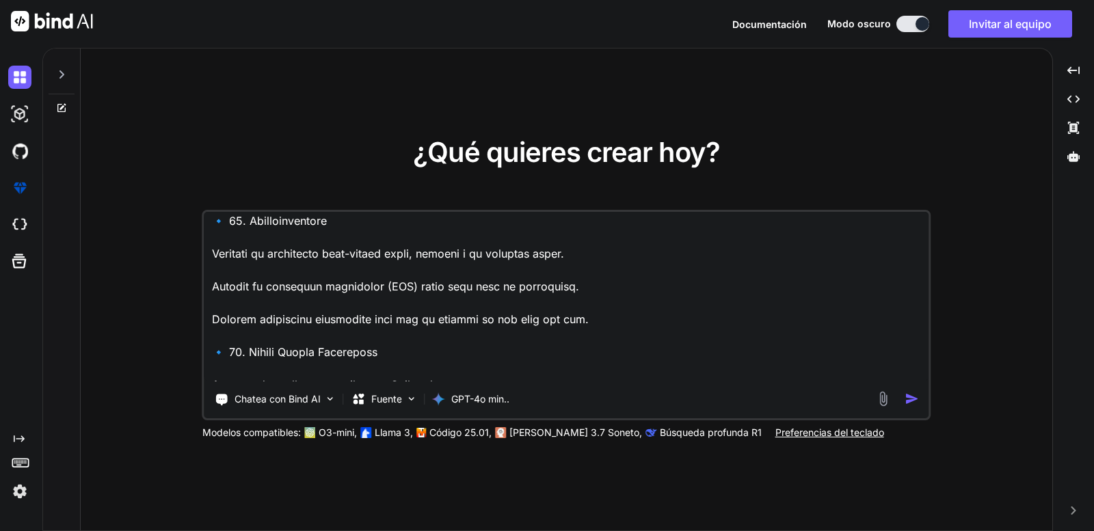
scroll to position [2400, 0]
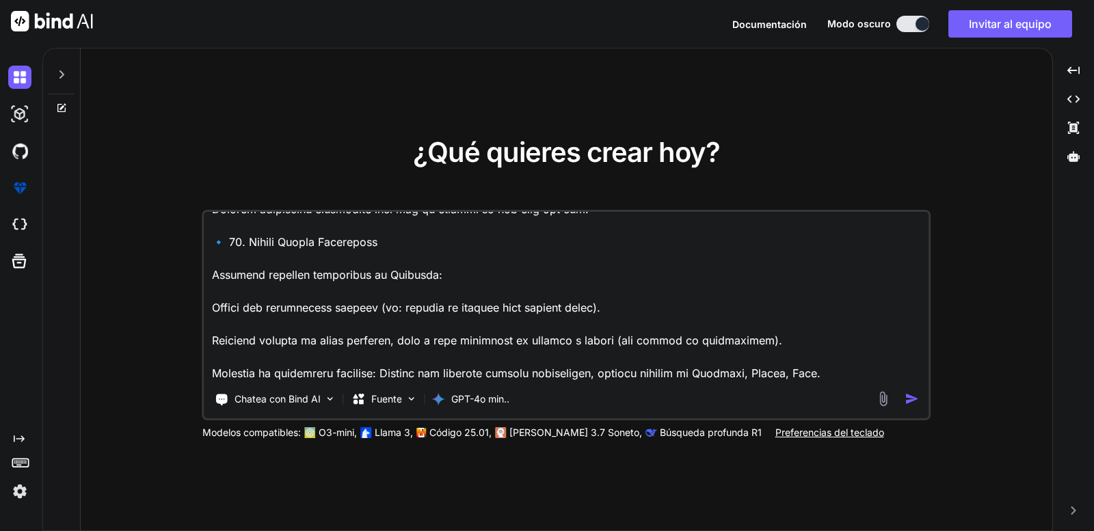
click at [865, 371] on textarea at bounding box center [567, 297] width 725 height 170
type textarea "x"
type textarea "LORE IP DO SITAMETCO AD ELITSEDDOE TEMP INCIDIDUNT UT LA etdolo MAG ALIQUAEN --…"
type textarea "x"
type textarea "LORE IP DO SITAMETCO AD ELITSEDDOE TEMP INCIDIDUNT UT LA etdolo MAG ALIQUAEN --…"
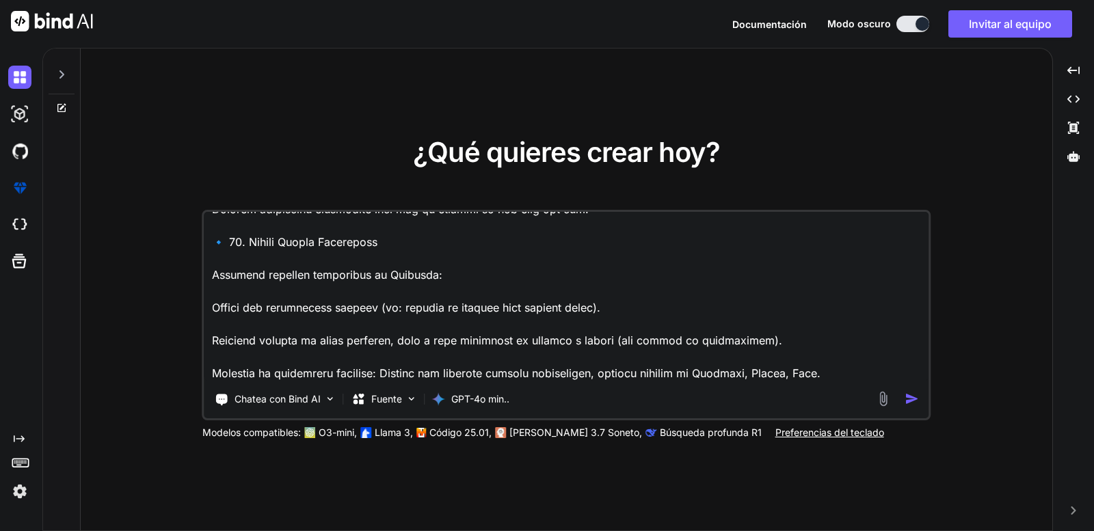
click at [865, 370] on textarea at bounding box center [567, 297] width 725 height 170
type textarea "x"
type textarea "LORE IP DO SITAMETCO AD ELITSEDDOE TEMP INCIDIDUNT UT LA etdolo MAG ALIQUAEN --…"
type textarea "x"
type textarea "LORE IP DO SITAMETCO AD ELITSEDDOE TEMP INCIDIDUNT UT LA etdolo MAG ALIQUAEN --…"
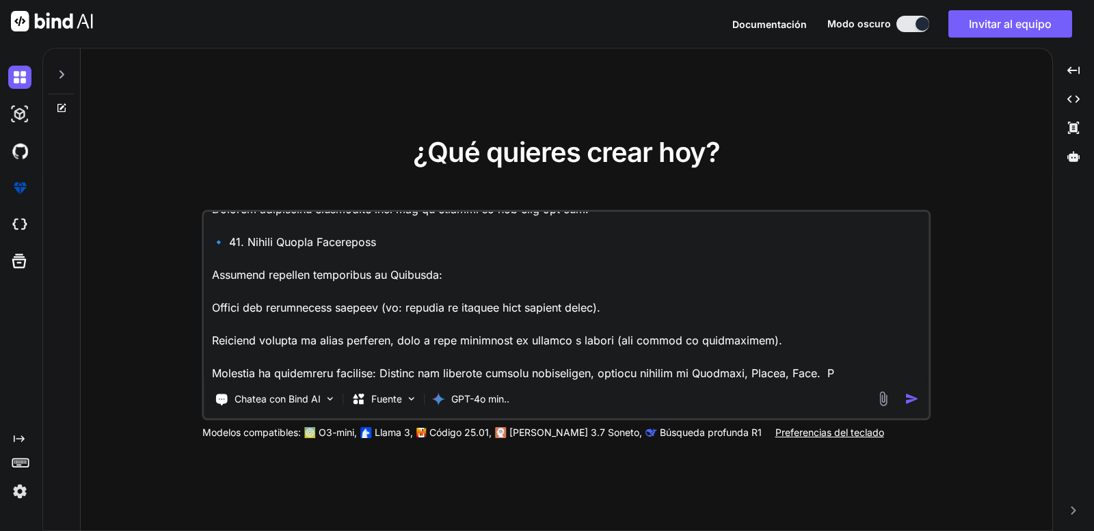
type textarea "x"
type textarea "LORE IP DO SITAMETCO AD ELITSEDDOE TEMP INCIDIDUNT UT LA etdolo MAG ALIQUAEN --…"
type textarea "x"
type textarea "LORE IP DO SITAMETCO AD ELITSEDDOE TEMP INCIDIDUNT UT LA etdolo MAG ALIQUAEN --…"
type textarea "x"
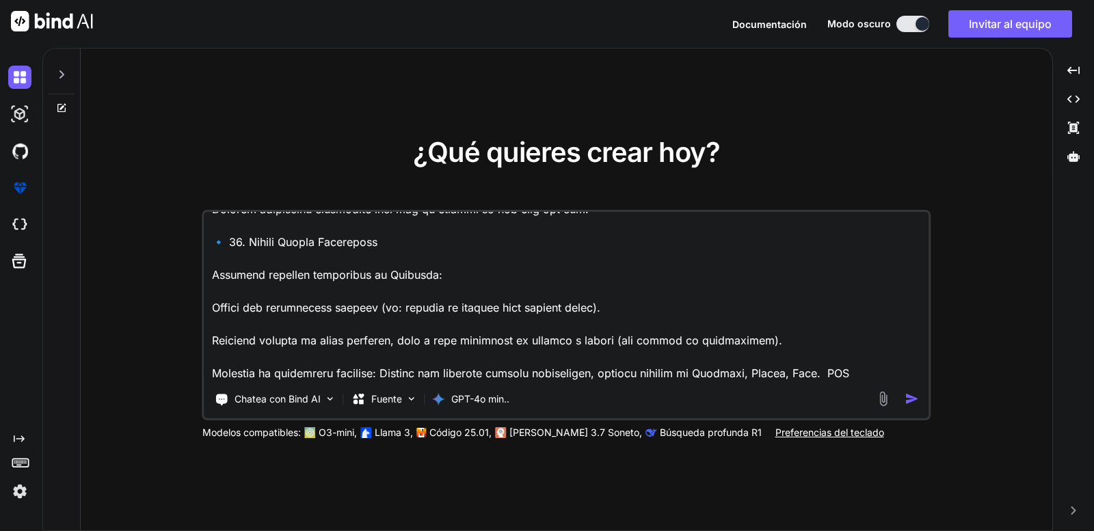
type textarea "LORE IP DO SITAMETCO AD ELITSEDDOE TEMP INCIDIDUNT UT LA etdolo MAG ALIQUAEN --…"
type textarea "x"
type textarea "LORE IP DO SITAMETCO AD ELITSEDDOE TEMP INCIDIDUNT UT LA etdolo MAG ALIQUAEN --…"
type textarea "x"
type textarea "LORE IP DO SITAMETCO AD ELITSEDDOE TEMP INCIDIDUNT UT LA etdolo MAG ALIQUAEN --…"
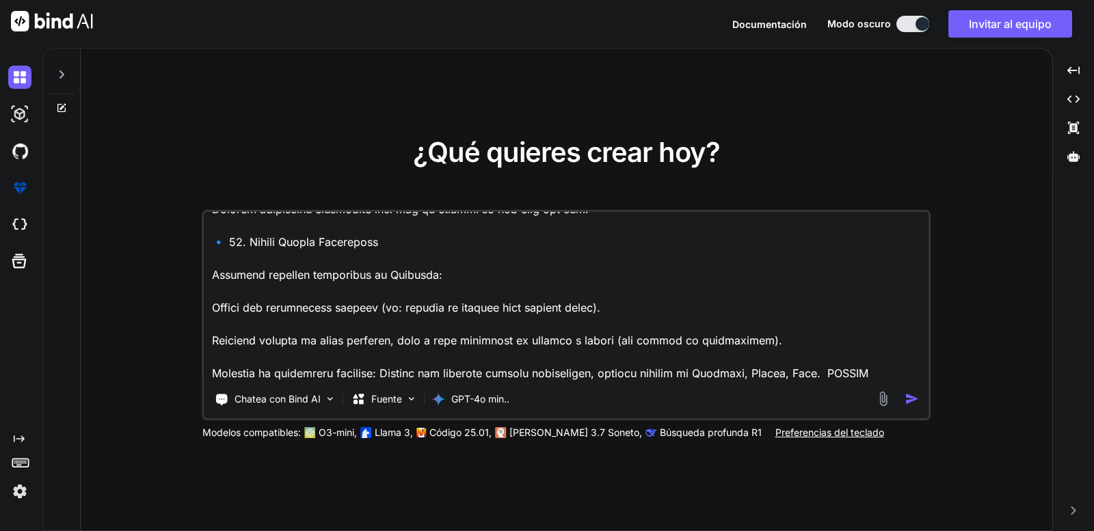
type textarea "x"
type textarea "LORE IP DO SITAMETCO AD ELITSEDDOE TEMP INCIDIDUNT UT LA etdolo MAG ALIQUAEN --…"
type textarea "x"
type textarea "LORE IP DO SITAMETCO AD ELITSEDDOE TEMP INCIDIDUNT UT LA etdolo MAG ALIQUAEN --…"
type textarea "x"
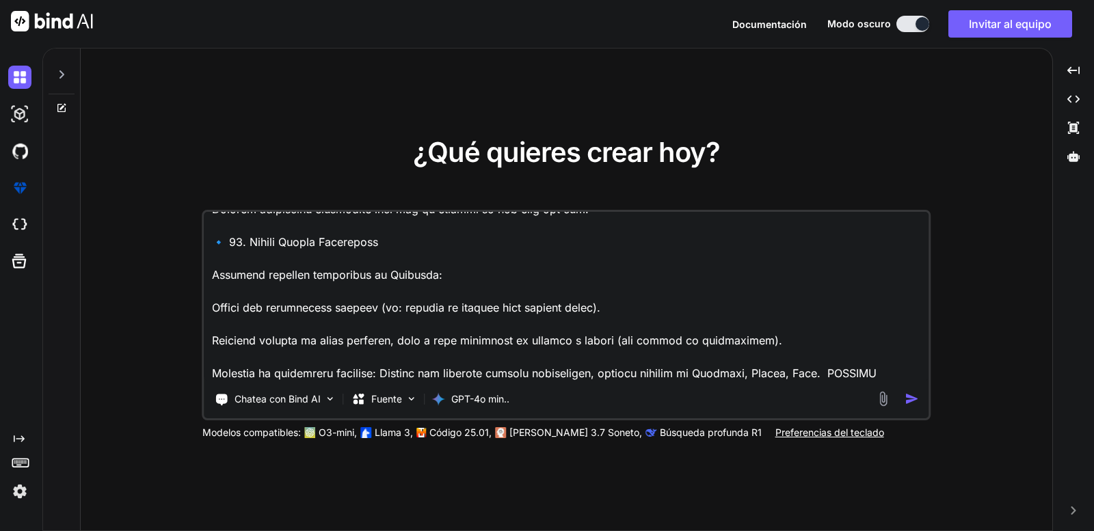
type textarea "LORE IP DO SITAMETCO AD ELITSEDDOE TEMP INCIDIDUNT UT LA etdolo MAG ALIQUAEN --…"
type textarea "x"
type textarea "LORE IP DO SITAMETCO AD ELITSEDDOE TEMP INCIDIDUNT UT LA etdolo MAG ALIQUAEN --…"
type textarea "x"
type textarea "LORE IP DO SITAMETCO AD ELITSEDDOE TEMP INCIDIDUNT UT LA etdolo MAG ALIQUAEN --…"
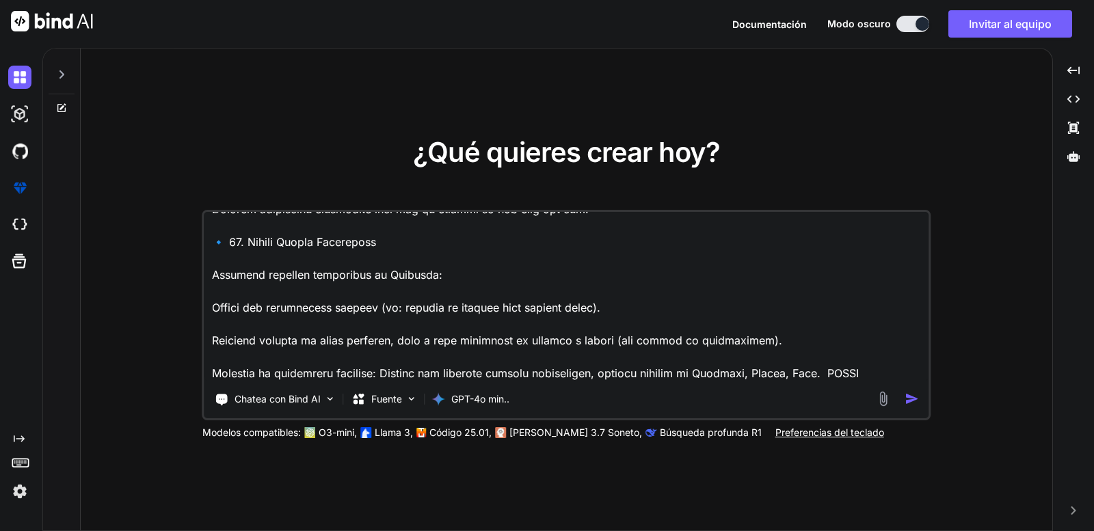
type textarea "x"
type textarea "LORE IP DO SITAMETCO AD ELITSEDDOE TEMP INCIDIDUNT UT LA etdolo MAG ALIQUAEN --…"
type textarea "x"
type textarea "LORE IP DO SITAMETCO AD ELITSEDDOE TEMP INCIDIDUNT UT LA etdolo MAG ALIQUAEN --…"
type textarea "x"
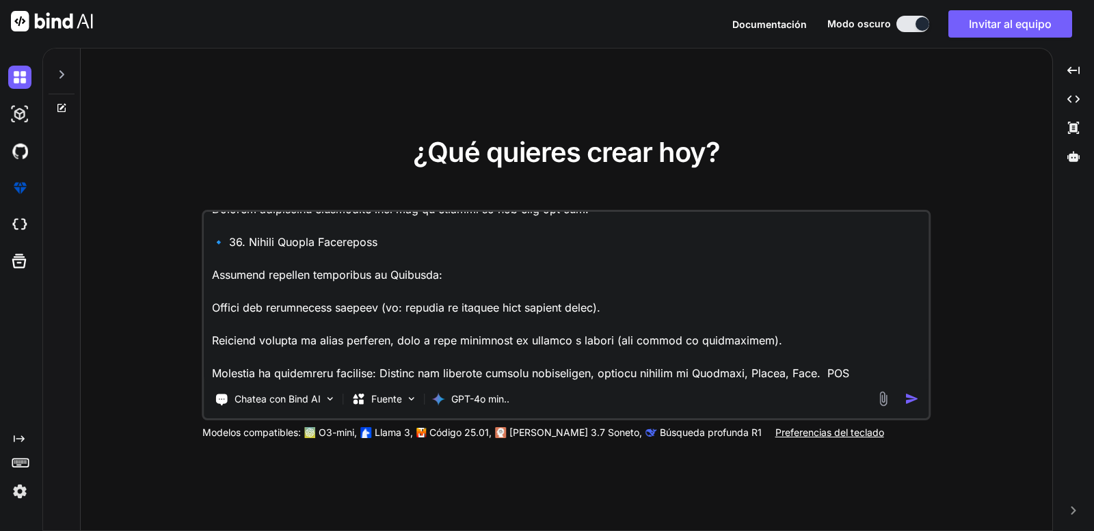
type textarea "LORE IP DO SITAMETCO AD ELITSEDDOE TEMP INCIDIDUNT UT LA etdolo MAG ALIQUAEN --…"
type textarea "x"
type textarea "LORE IP DO SITAMETCO AD ELITSEDDOE TEMP INCIDIDUNT UT LA etdolo MAG ALIQUAEN --…"
type textarea "x"
type textarea "LORE IP DO SITAMETCO AD ELITSEDDOE TEMP INCIDIDUNT UT LA etdolo MAG ALIQUAEN --…"
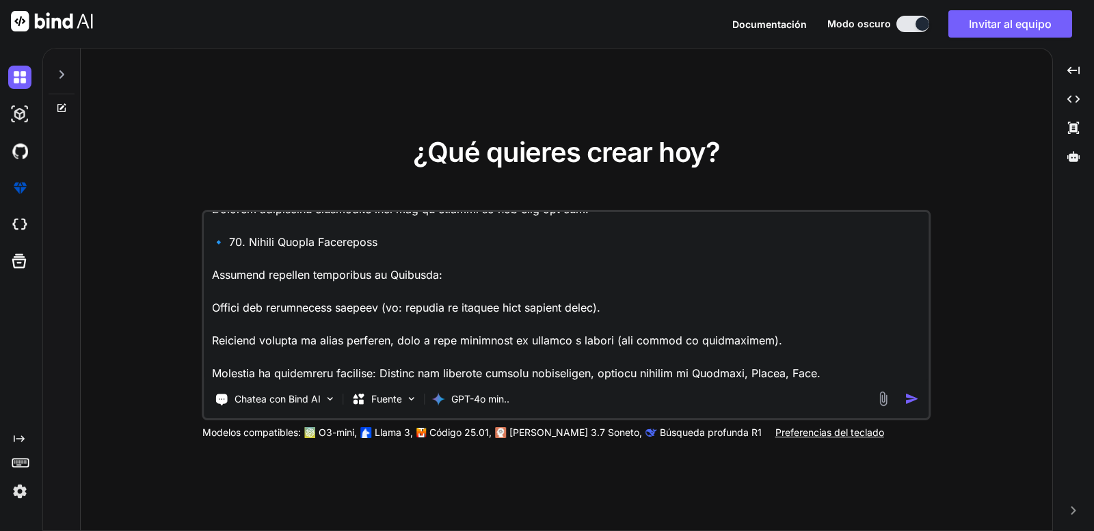
type textarea "x"
type textarea "LORE IP DO SITAMETCO AD ELITSEDDOE TEMP INCIDIDUNT UT LA etdolo MAG ALIQUAEN --…"
type textarea "x"
type textarea "LORE IP DO SITAMETCO AD ELITSEDDOE TEMP INCIDIDUNT UT LA etdolo MAG ALIQUAEN --…"
type textarea "x"
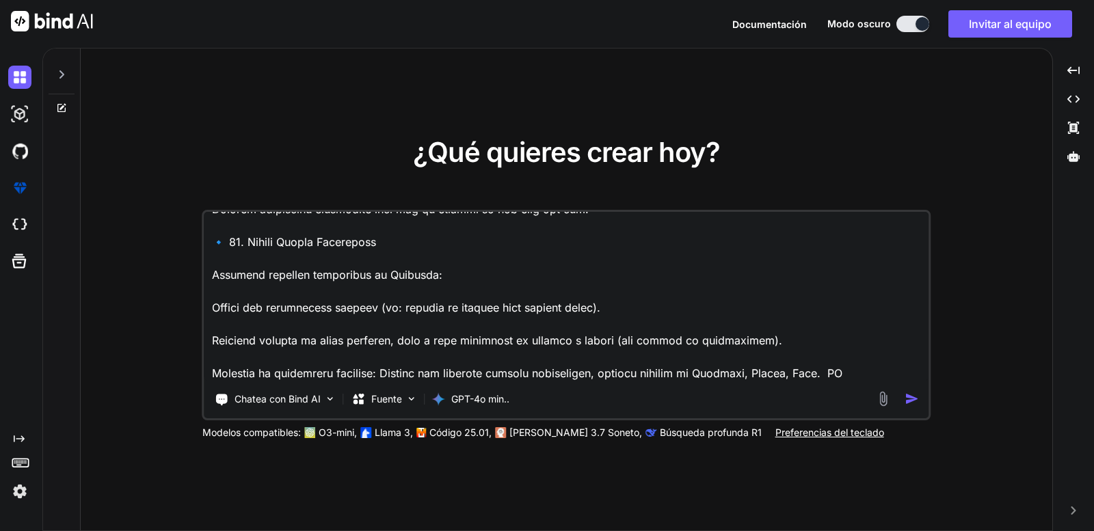
type textarea "LORE IP DO SITAMETCO AD ELITSEDDOE TEMP INCIDIDUNT UT LA etdolo MAG ALIQUAEN --…"
type textarea "x"
type textarea "LORE IP DO SITAMETCO AD ELITSEDDOE TEMP INCIDIDUNT UT LA etdolo MAG ALIQUAEN --…"
type textarea "x"
type textarea "LORE IP DO SITAMETCO AD ELITSEDDOE TEMP INCIDIDUNT UT LA etdolo MAG ALIQUAEN --…"
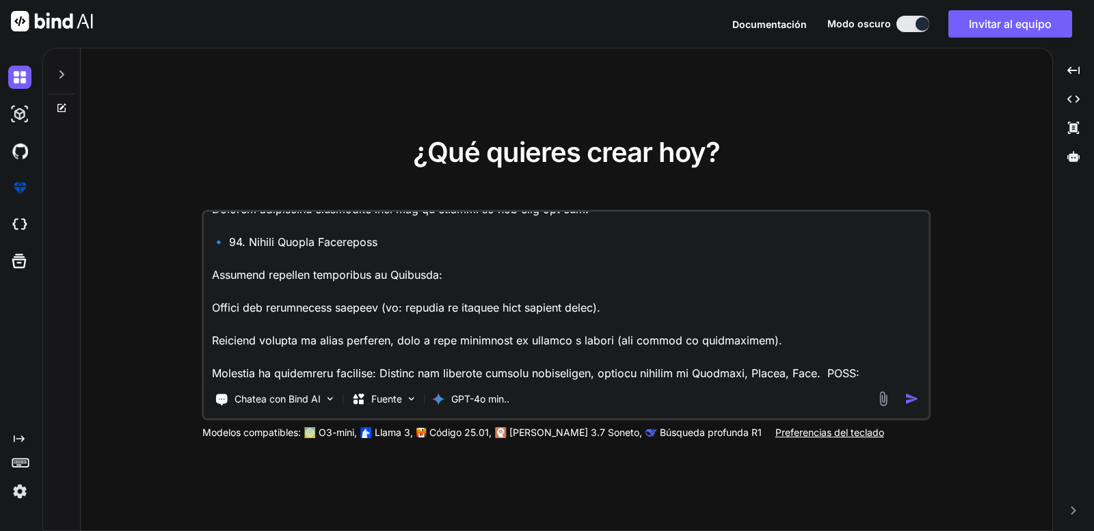
type textarea "x"
type textarea "LORE IP DO SITAMETCO AD ELITSEDDOE TEMP INCIDIDUNT UT LA etdolo MAG ALIQUAEN --…"
type textarea "x"
type textarea "LORE IP DO SITAMETCO AD ELITSEDDOE TEMP INCIDIDUNT UT LA etdolo MAG ALIQUAEN --…"
type textarea "x"
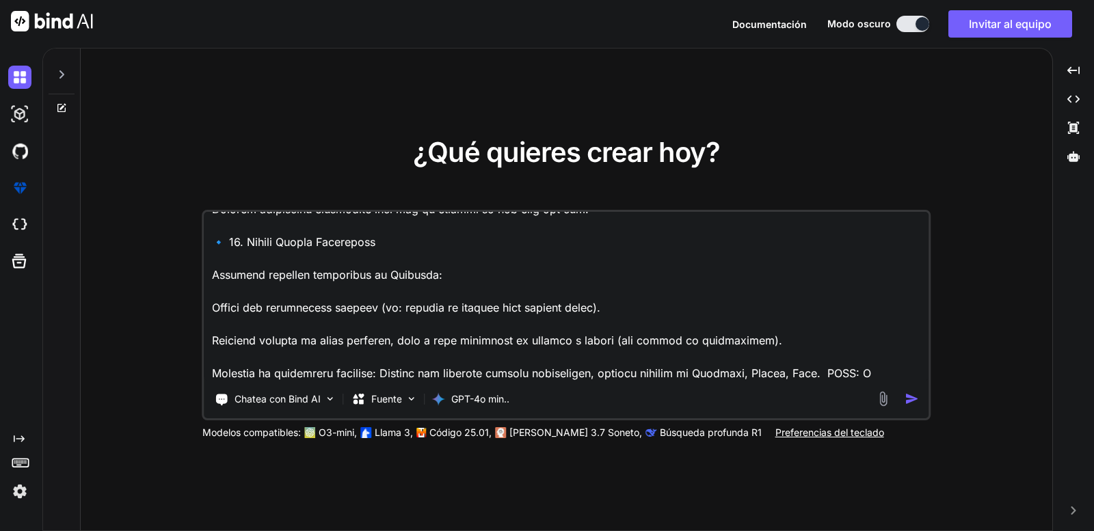
type textarea "LORE IP DO SITAMETCO AD ELITSEDDOE TEMP INCIDIDUNT UT LA etdolo MAG ALIQUAEN --…"
type textarea "x"
type textarea "LORE IP DO SITAMETCO AD ELITSEDDOE TEMP INCIDIDUNT UT LA etdolo MAG ALIQUAEN --…"
type textarea "x"
type textarea "LORE IP DO SITAMETCO AD ELITSEDDOE TEMP INCIDIDUNT UT LA etdolo MAG ALIQUAEN --…"
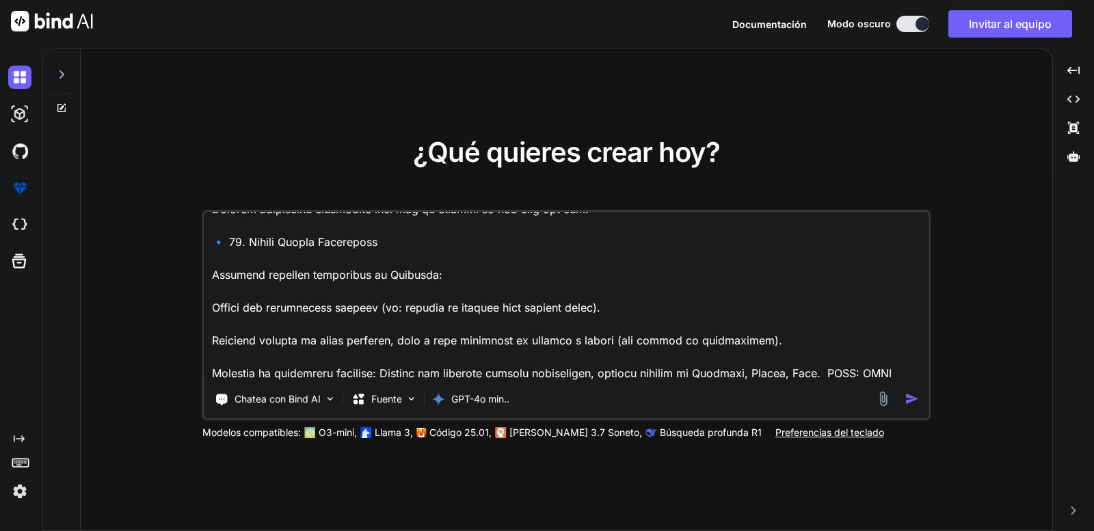
type textarea "x"
type textarea "LORE IP DO SITAMETCO AD ELITSEDDOE TEMP INCIDIDUNT UT LA etdolo MAG ALIQUAEN --…"
type textarea "x"
type textarea "LORE IP DO SITAMETCO AD ELITSEDDOE TEMP INCIDIDUNT UT LA etdolo MAG ALIQUAEN --…"
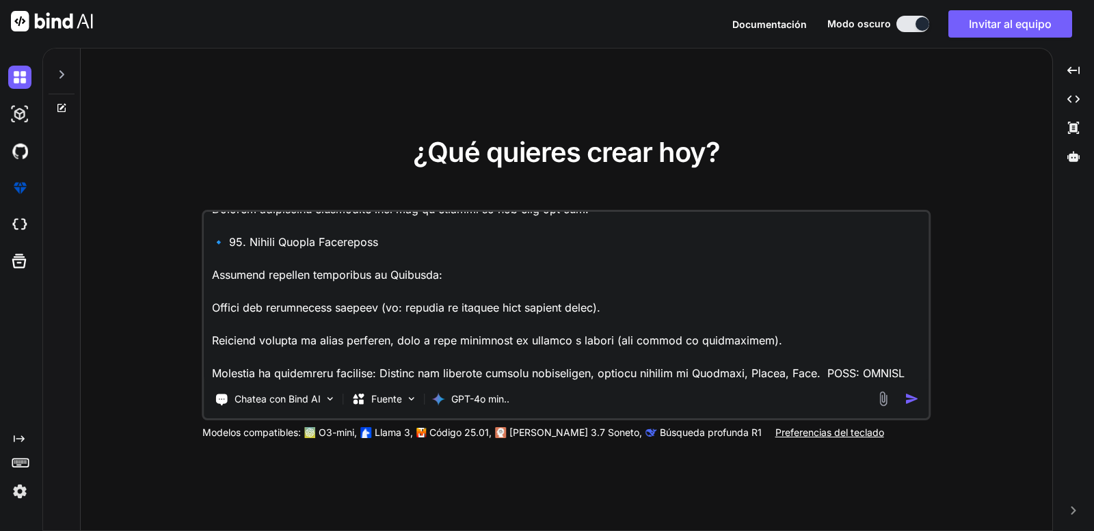
type textarea "x"
type textarea "LORE IP DO SITAMETCO AD ELITSEDDOE TEMP INCIDIDUNT UT LA etdolo MAG ALIQUAEN --…"
type textarea "x"
type textarea "LORE IP DO SITAMETCO AD ELITSEDDOE TEMP INCIDIDUNT UT LA etdolo MAG ALIQUAEN --…"
type textarea "x"
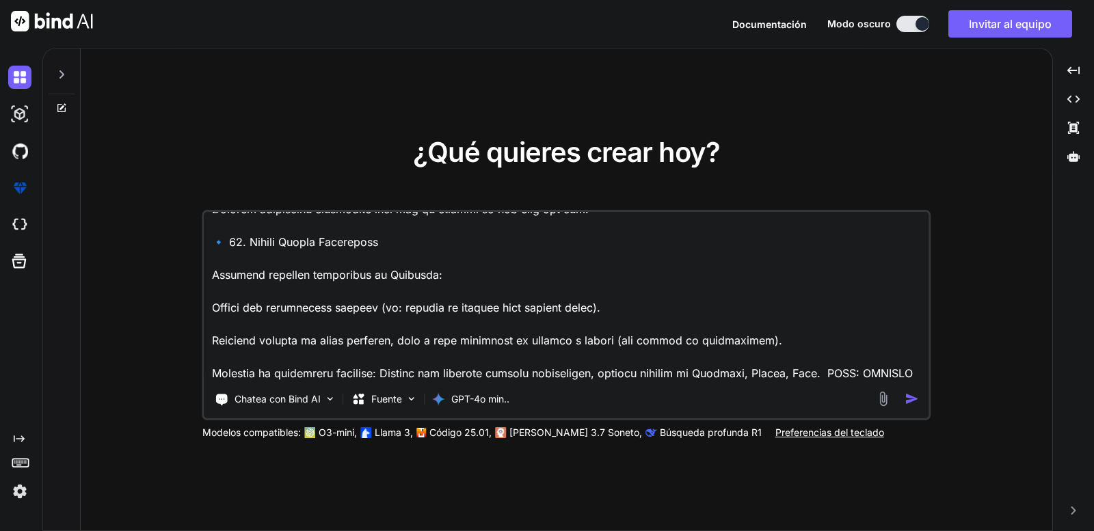
type textarea "LORE IP DO SITAMETCO AD ELITSEDDOE TEMP INCIDIDUNT UT LA etdolo MAG ALIQUAEN --…"
type textarea "x"
type textarea "LORE IP DO SITAMETCO AD ELITSEDDOE TEMP INCIDIDUNT UT LA etdolo MAG ALIQUAEN --…"
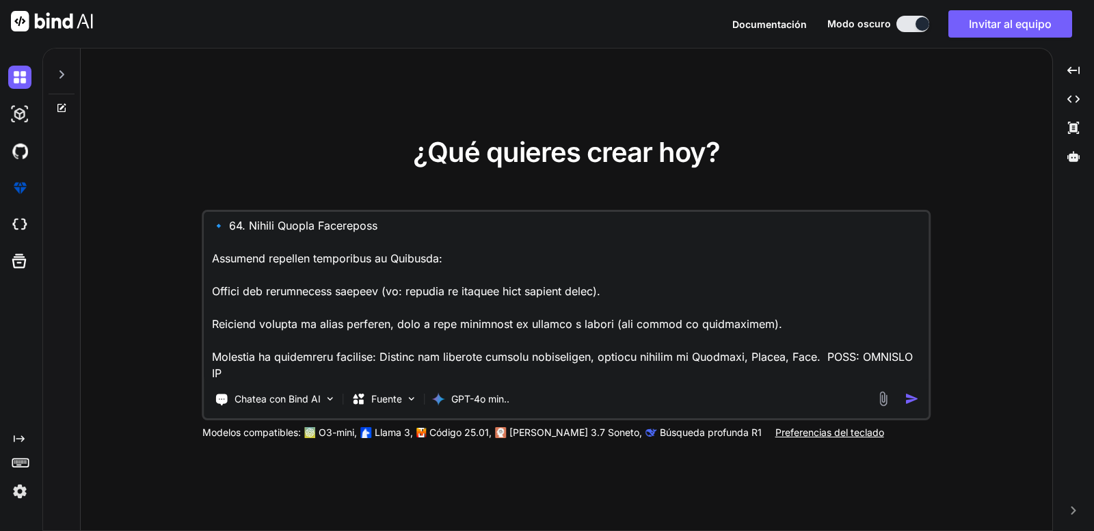
type textarea "x"
type textarea "LORE IP DO SITAMETCO AD ELITSEDDOE TEMP INCIDIDUNT UT LA etdolo MAG ALIQUAEN --…"
type textarea "x"
type textarea "LORE IP DO SITAMETCO AD ELITSEDDOE TEMP INCIDIDUNT UT LA etdolo MAG ALIQUAEN --…"
type textarea "x"
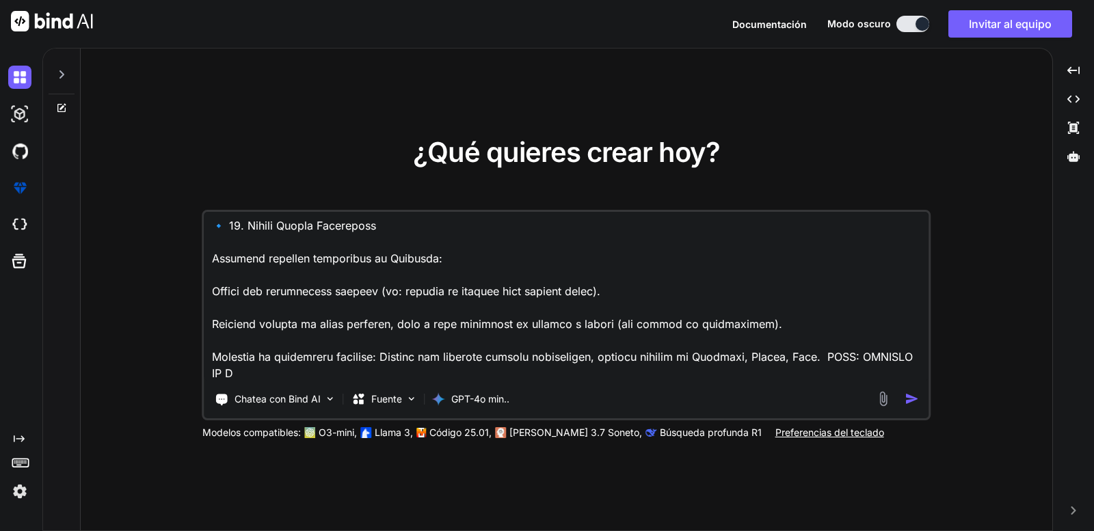
type textarea "LORE IP DO SITAMETCO AD ELITSEDDOE TEMP INCIDIDUNT UT LA etdolo MAG ALIQUAEN --…"
type textarea "x"
type textarea "LORE IP DO SITAMETCO AD ELITSEDDOE TEMP INCIDIDUNT UT LA etdolo MAG ALIQUAEN --…"
type textarea "x"
type textarea "LORE IP DO SITAMETCO AD ELITSEDDOE TEMP INCIDIDUNT UT LA etdolo MAG ALIQUAEN --…"
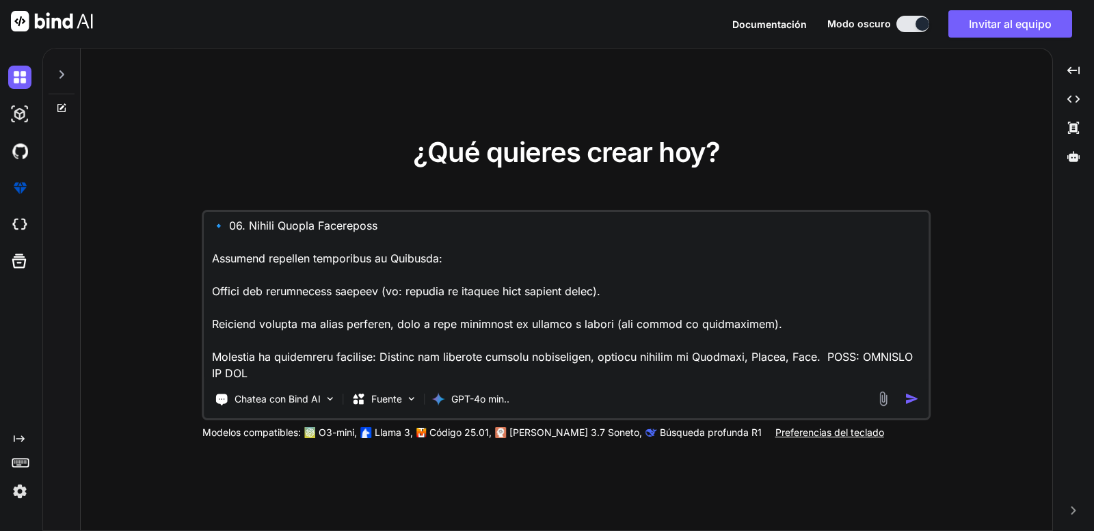
type textarea "x"
type textarea "LORE IP DO SITAMETCO AD ELITSEDDOE TEMP INCIDIDUNT UT LA etdolo MAG ALIQUAEN --…"
type textarea "x"
type textarea "LORE IP DO SITAMETCO AD ELITSEDDOE TEMP INCIDIDUNT UT LA etdolo MAG ALIQUAEN --…"
type textarea "x"
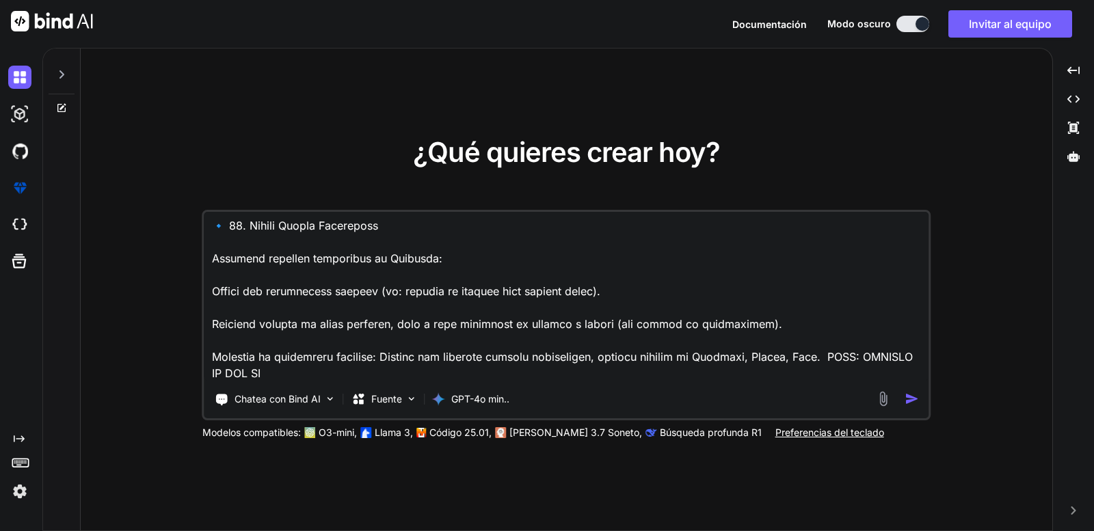
type textarea "LORE IP DO SITAMETCO AD ELITSEDDOE TEMP INCIDIDUNT UT LA etdolo MAG ALIQUAEN --…"
type textarea "x"
type textarea "LORE IP DO SITAMETCO AD ELITSEDDOE TEMP INCIDIDUNT UT LA etdolo MAG ALIQUAEN --…"
type textarea "x"
type textarea "LORE IP DO SITAMETCO AD ELITSEDDOE TEMP INCIDIDUNT UT LA etdolo MAG ALIQUAEN --…"
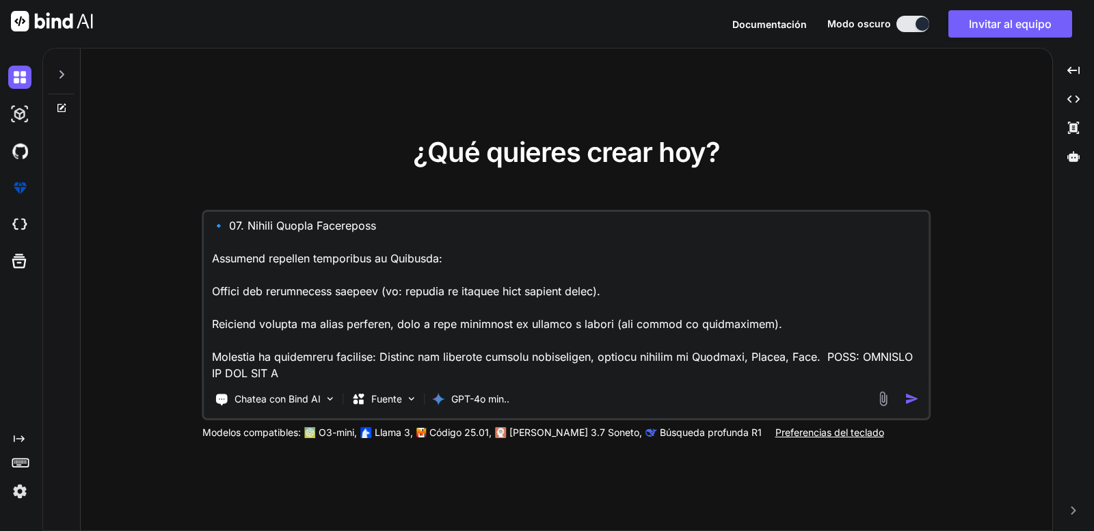
type textarea "x"
type textarea "LORE IP DO SITAMETCO AD ELITSEDDOE TEMP INCIDIDUNT UT LA etdolo MAG ALIQUAEN --…"
type textarea "x"
type textarea "LORE IP DO SITAMETCO AD ELITSEDDOE TEMP INCIDIDUNT UT LA etdolo MAG ALIQUAEN --…"
type textarea "x"
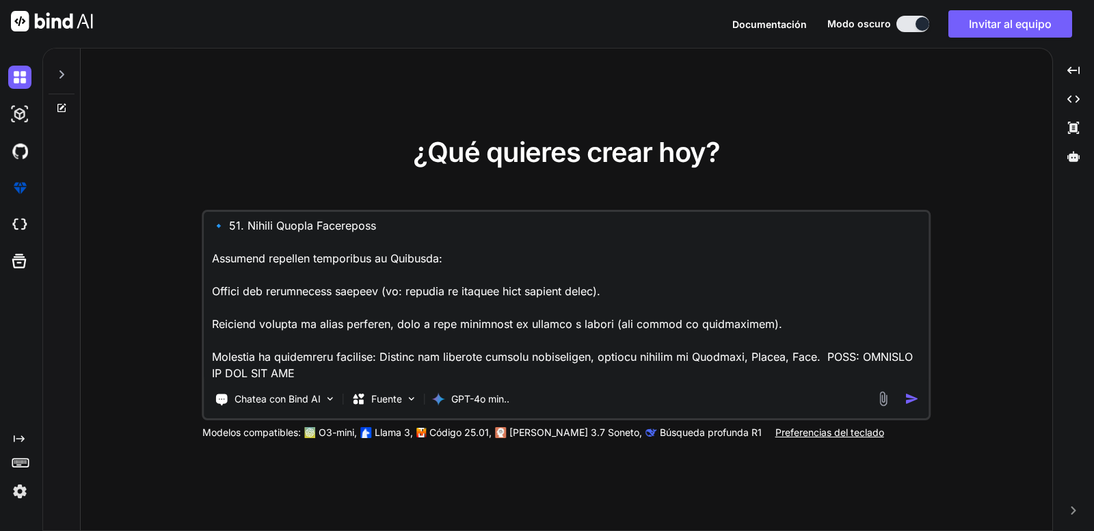
type textarea "LORE IP DO SITAMETCO AD ELITSEDDOE TEMP INCIDIDUNT UT LA etdolo MAG ALIQUAEN --…"
type textarea "x"
type textarea "LORE IP DO SITAMETCO AD ELITSEDDOE TEMP INCIDIDUNT UT LA etdolo MAG ALIQUAEN --…"
type textarea "x"
type textarea "LORE IP DO SITAMETCO AD ELITSEDDOE TEMP INCIDIDUNT UT LA etdolo MAG ALIQUAEN --…"
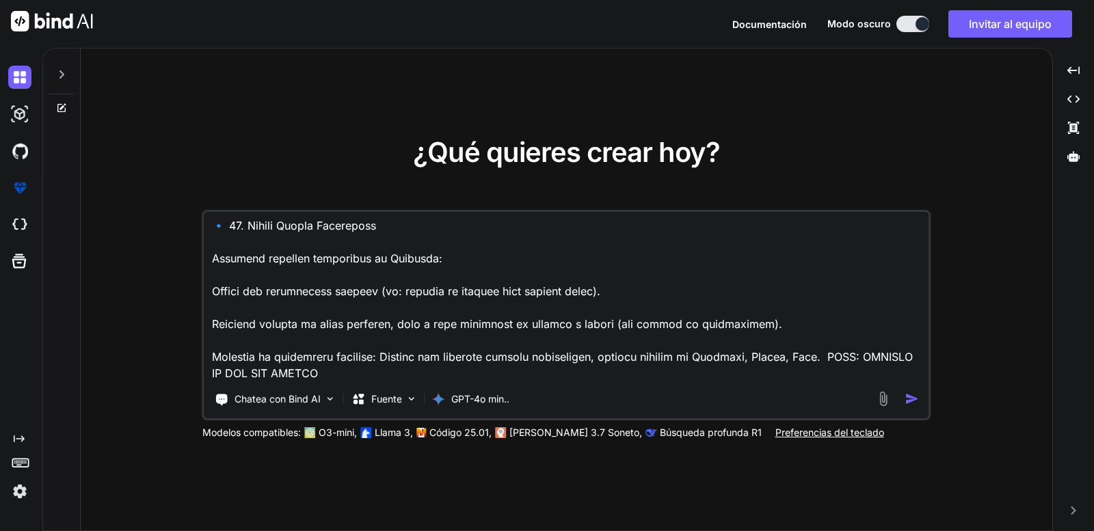
type textarea "x"
type textarea "LORE IP DO SITAMETCO AD ELITSEDDOE TEMP INCIDIDUNT UT LA etdolo MAG ALIQUAEN --…"
type textarea "x"
type textarea "LORE IP DO SITAMETCO AD ELITSEDDOE TEMP INCIDIDUNT UT LA etdolo MAG ALIQUAEN --…"
type textarea "x"
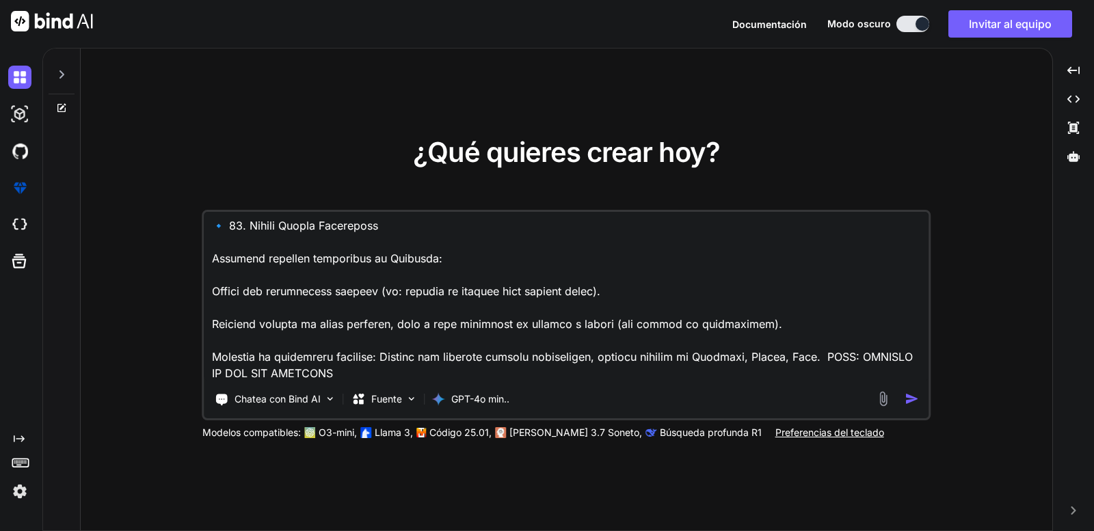
type textarea "LORE IP DO SITAMETCO AD ELITSEDDOE TEMP INCIDIDUNT UT LA etdolo MAG ALIQUAEN --…"
click at [912, 399] on img "button" at bounding box center [912, 399] width 14 height 14
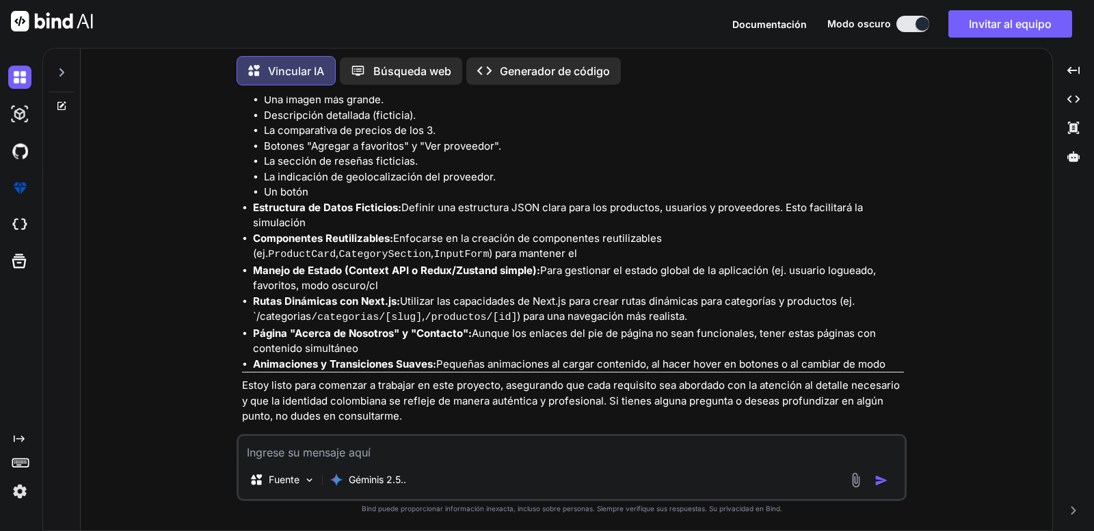
scroll to position [2380, 0]
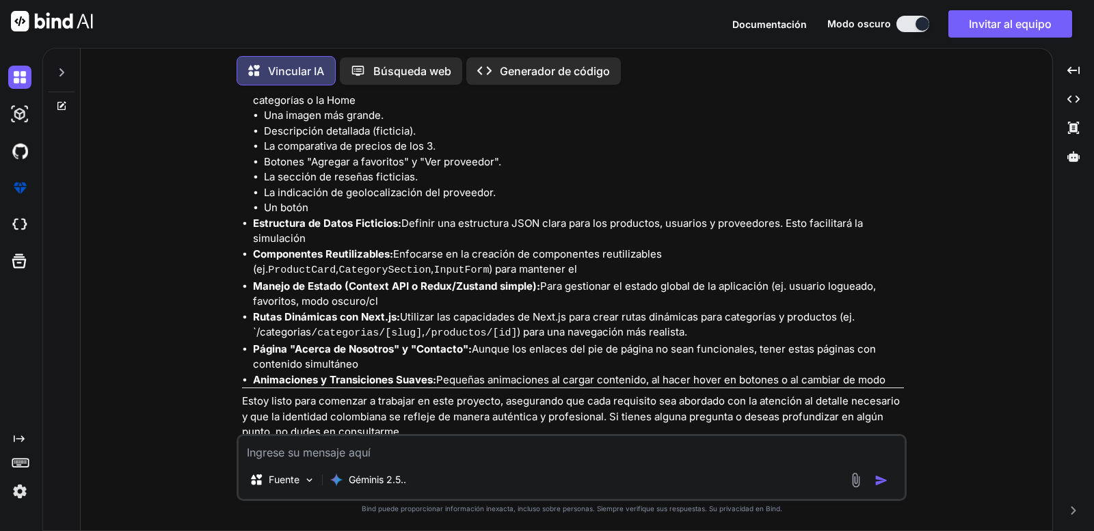
click at [510, 65] on font "Generador de código" at bounding box center [555, 71] width 110 height 14
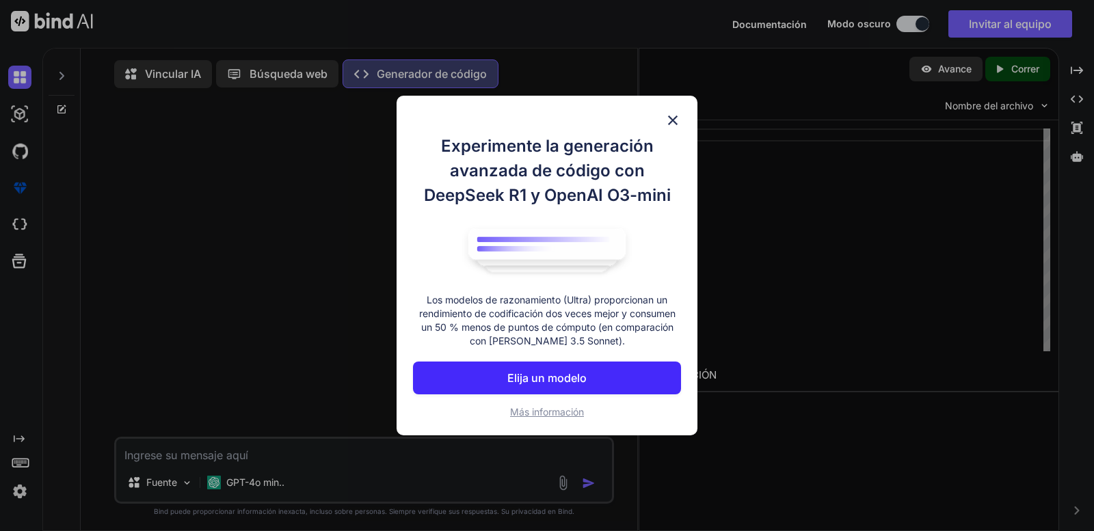
click at [587, 379] on button "Elija un modelo" at bounding box center [547, 378] width 268 height 33
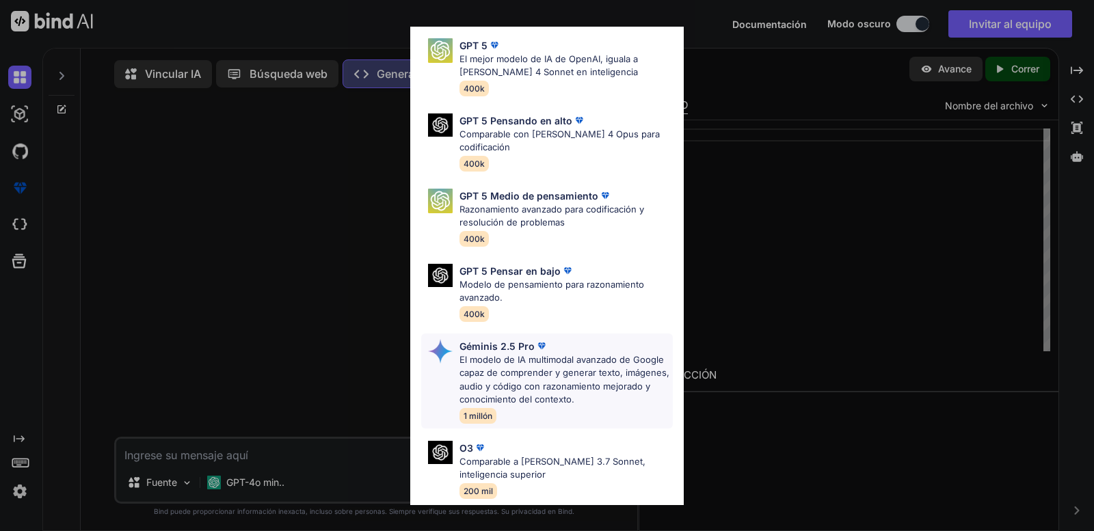
scroll to position [68, 0]
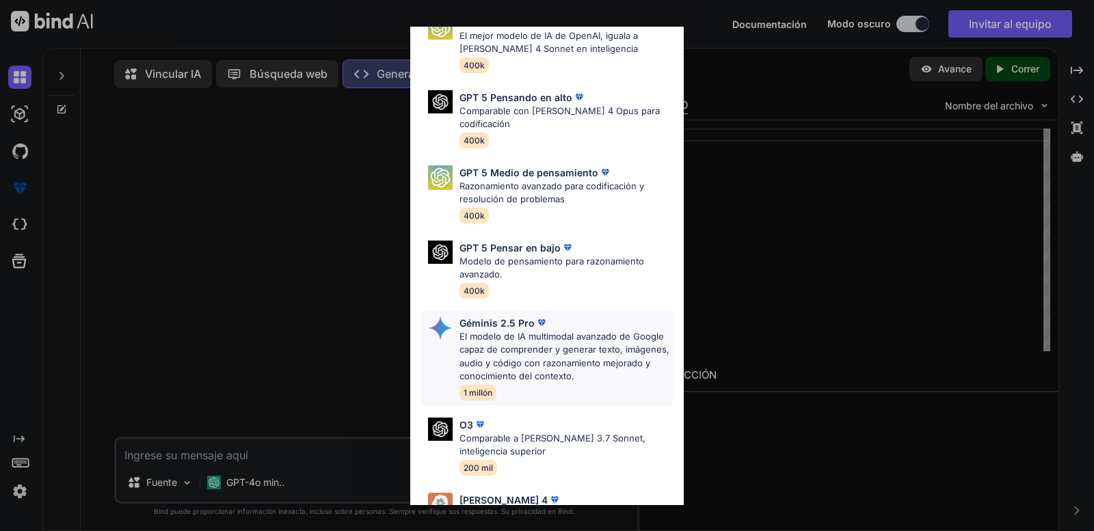
click at [546, 360] on font "El modelo de IA multimodal avanzado de Google capaz de comprender y generar tex…" at bounding box center [565, 356] width 210 height 51
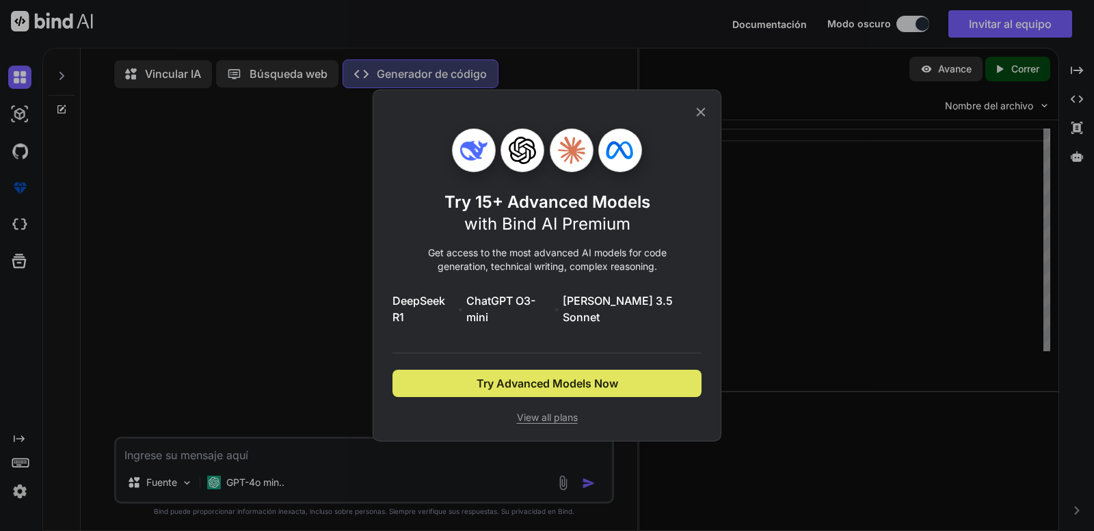
scroll to position [0, 0]
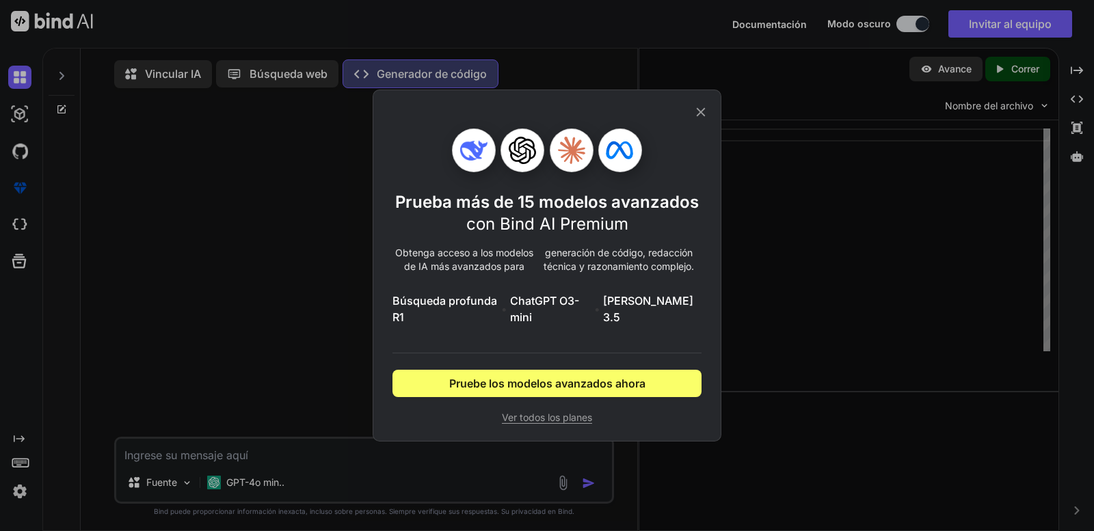
click at [702, 116] on icon at bounding box center [701, 112] width 15 height 15
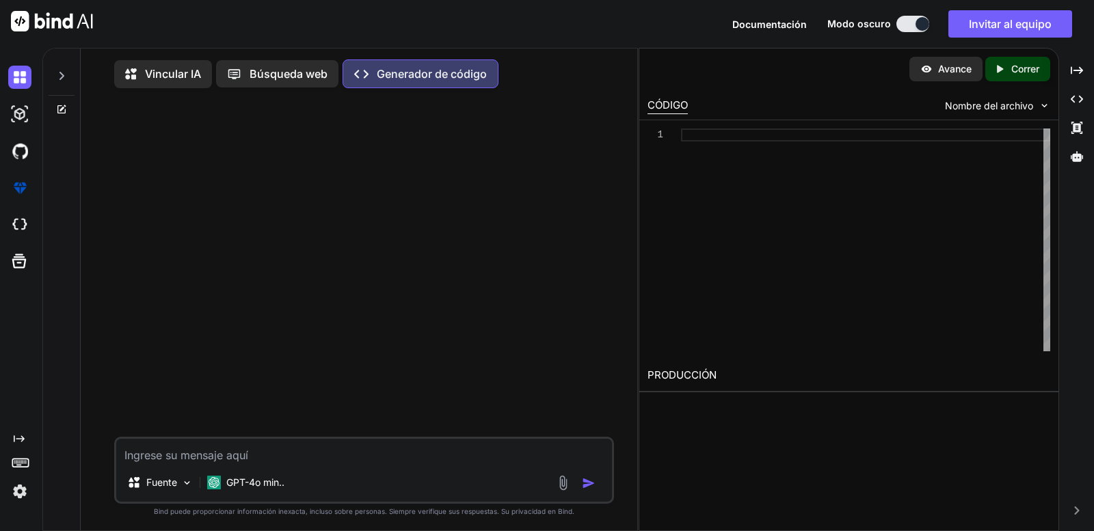
click at [184, 71] on font "Vincular IA" at bounding box center [173, 74] width 56 height 14
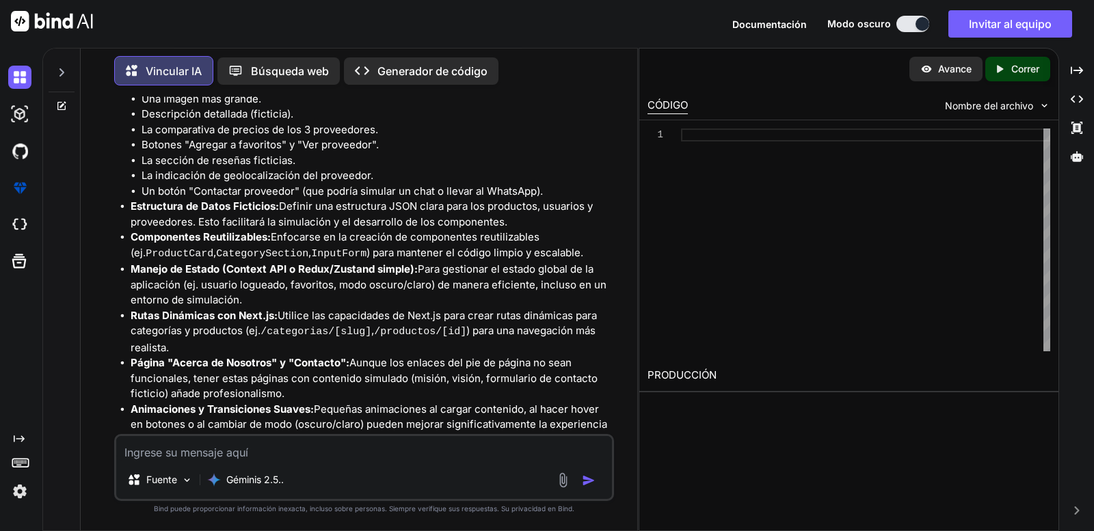
scroll to position [2996, 0]
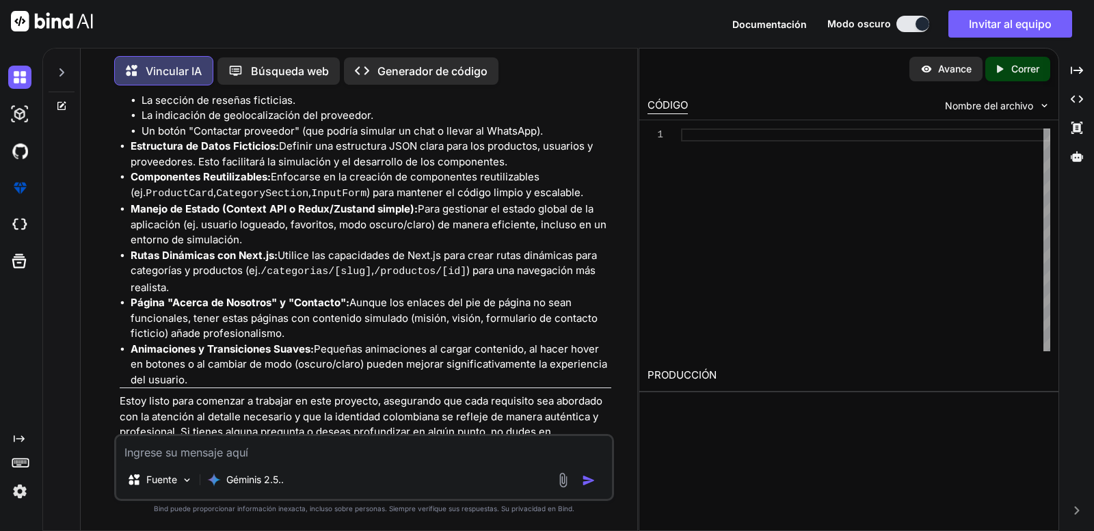
click at [234, 445] on textarea at bounding box center [364, 448] width 496 height 25
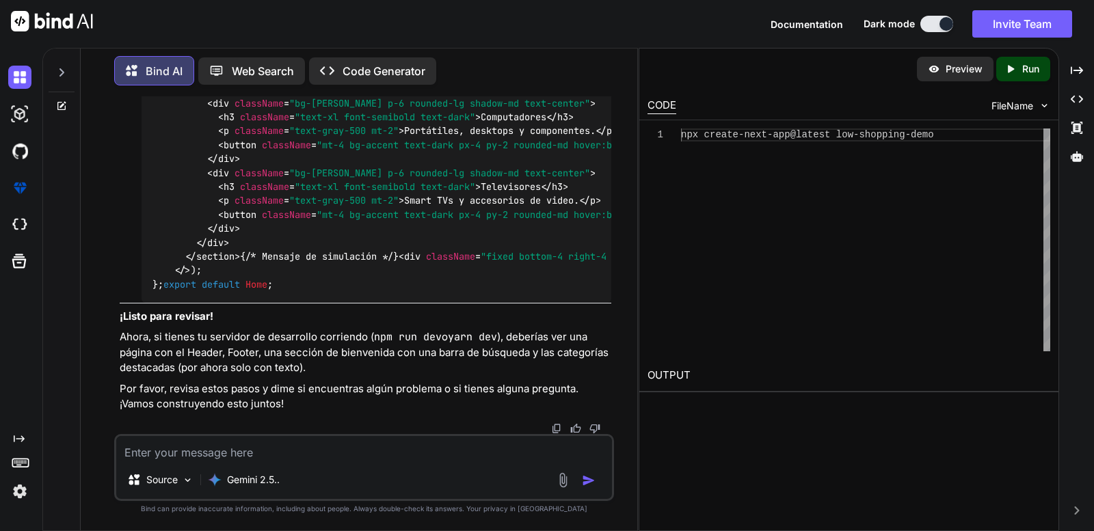
scroll to position [14818, 0]
click at [355, 70] on p "Code Generator" at bounding box center [384, 71] width 83 height 16
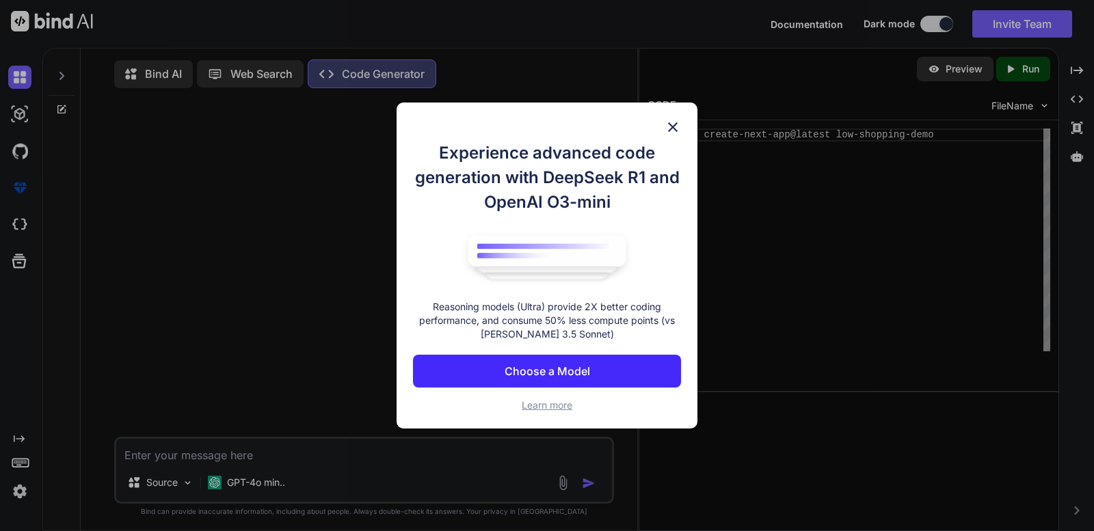
click at [674, 121] on img at bounding box center [673, 127] width 16 height 16
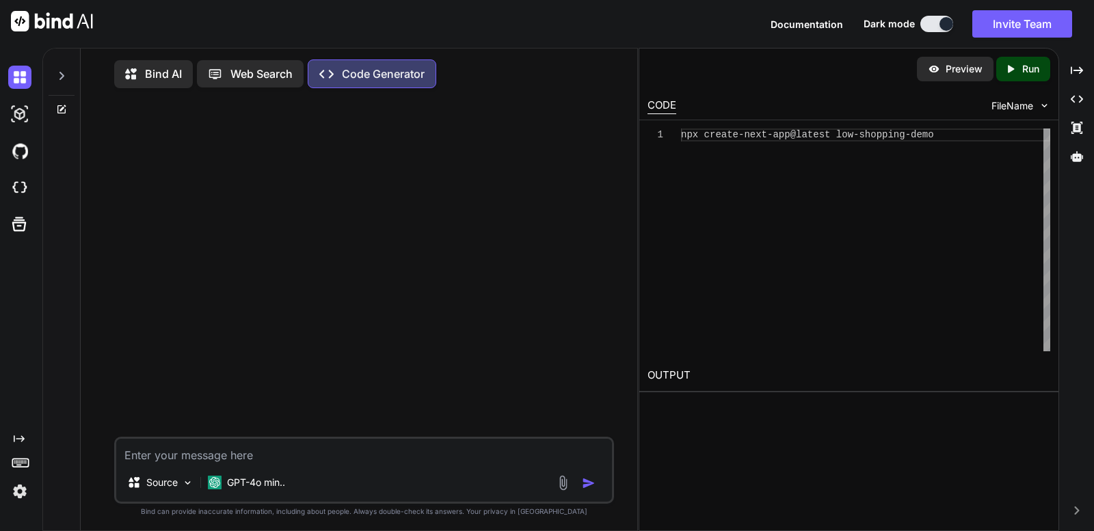
click at [170, 73] on p "Bind AI" at bounding box center [163, 74] width 37 height 16
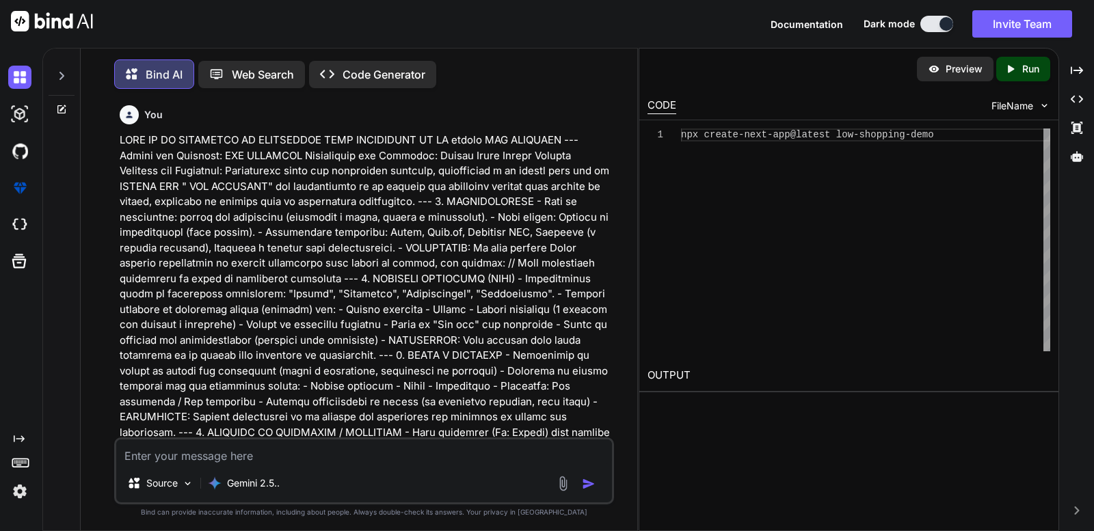
click at [1029, 72] on p "Run" at bounding box center [1031, 69] width 17 height 14
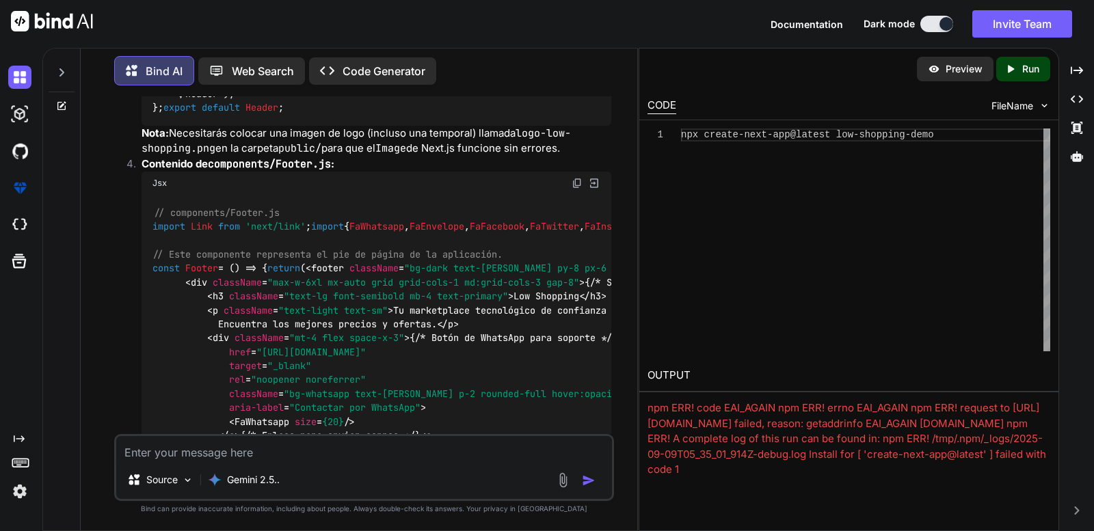
scroll to position [5523, 0]
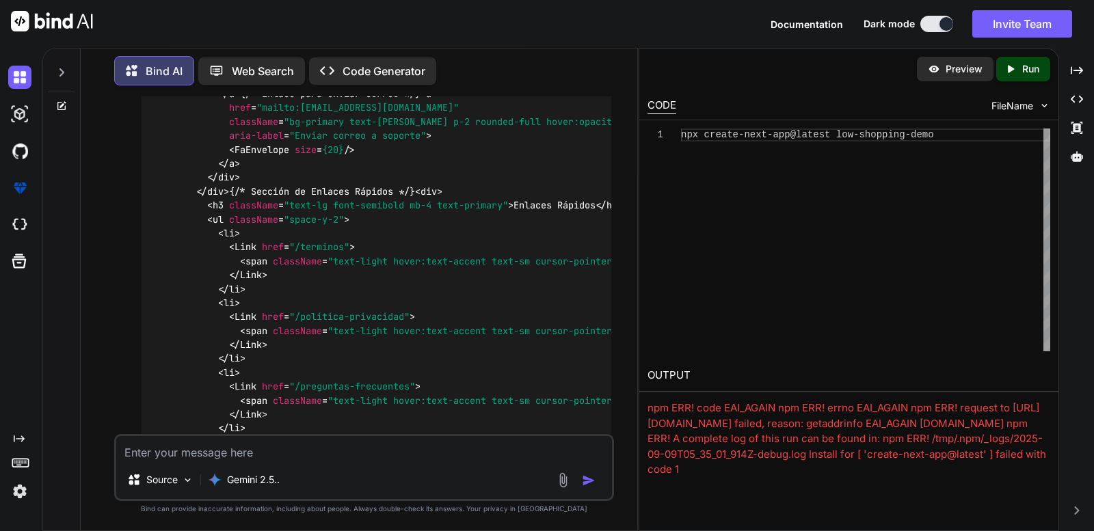
click at [958, 66] on p "Preview" at bounding box center [964, 69] width 37 height 14
click at [962, 74] on p "Preview" at bounding box center [964, 69] width 37 height 14
click at [956, 70] on p "Preview" at bounding box center [964, 69] width 37 height 14
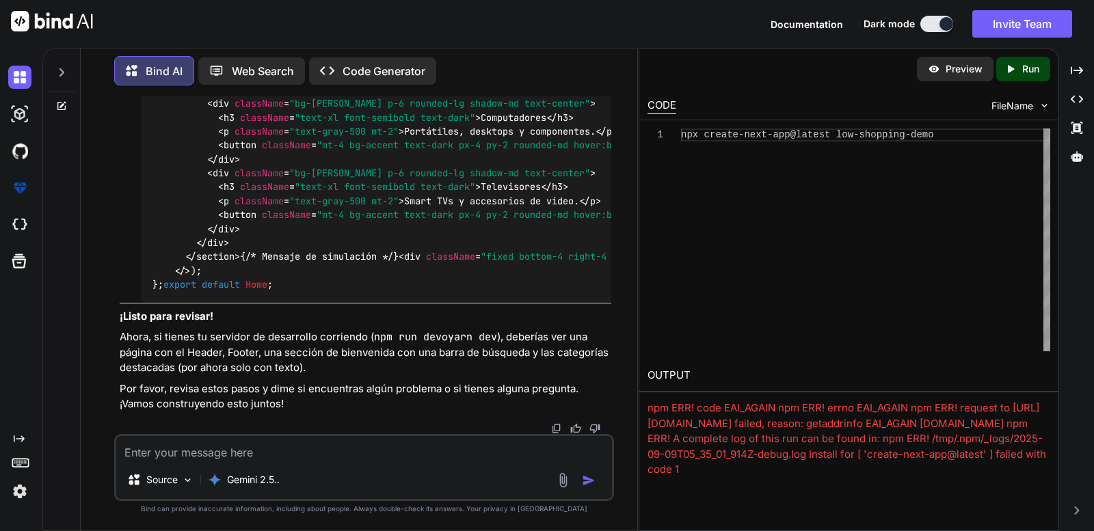
scroll to position [9253, 0]
click at [958, 65] on p "Preview" at bounding box center [964, 69] width 37 height 14
click at [888, 137] on div "npx create-next-app@latest low-shopping-demo" at bounding box center [865, 240] width 369 height 223
click at [965, 129] on div "npx create-next-app@latest low-shopping-demo" at bounding box center [865, 240] width 369 height 223
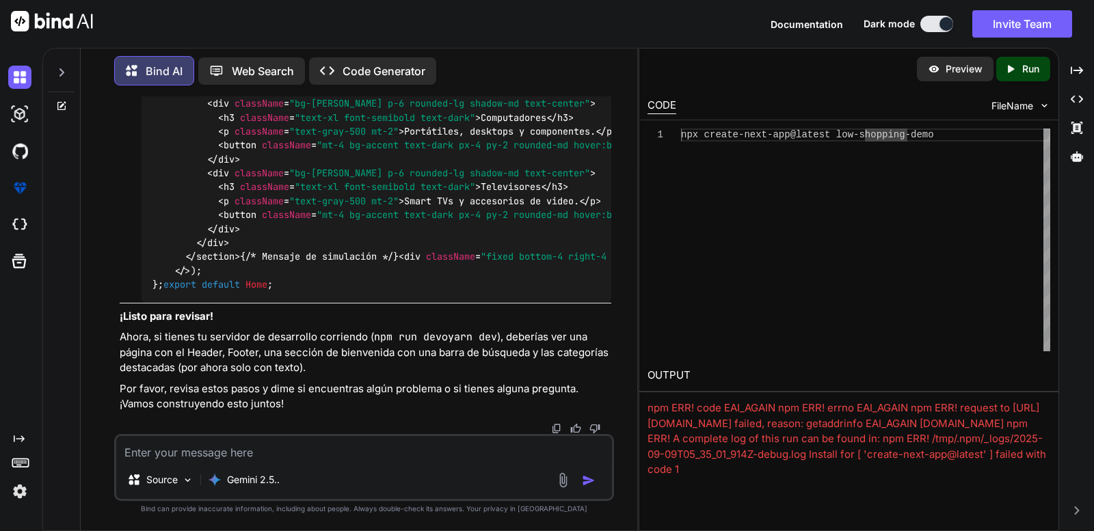
click at [1036, 103] on div "FileName" at bounding box center [1021, 106] width 59 height 14
click at [18, 486] on img at bounding box center [19, 491] width 23 height 23
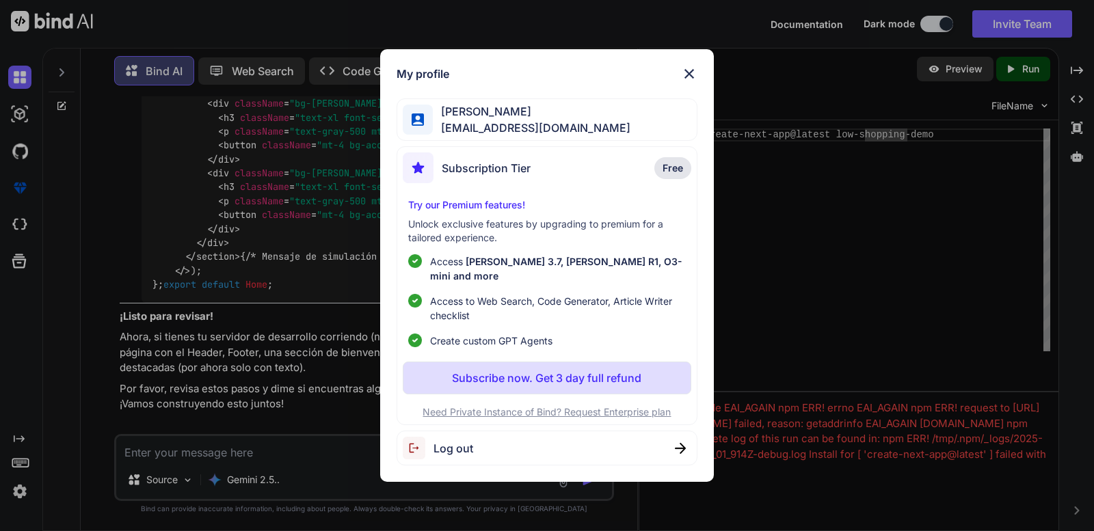
click at [695, 80] on img at bounding box center [689, 74] width 16 height 16
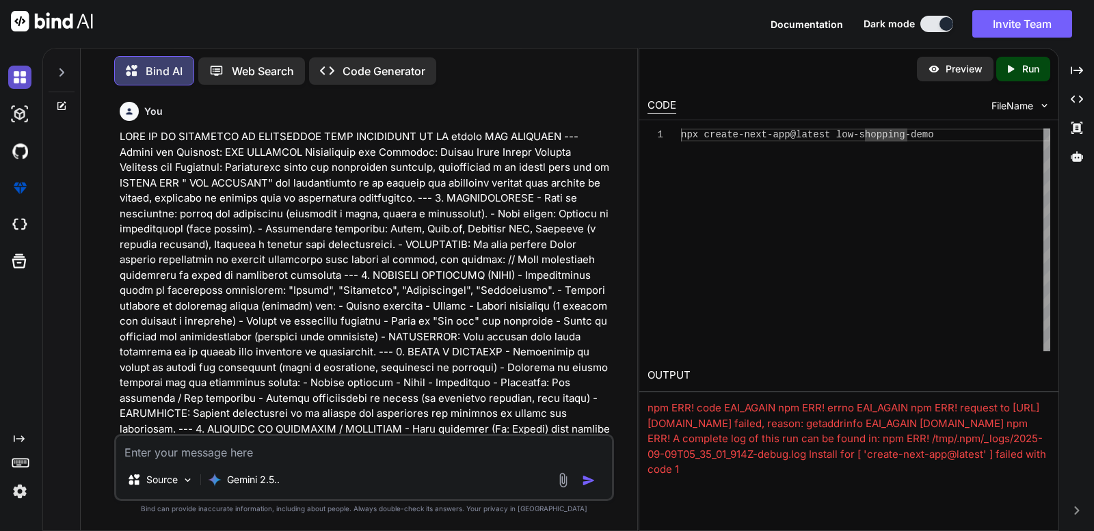
click at [13, 79] on img at bounding box center [19, 77] width 23 height 23
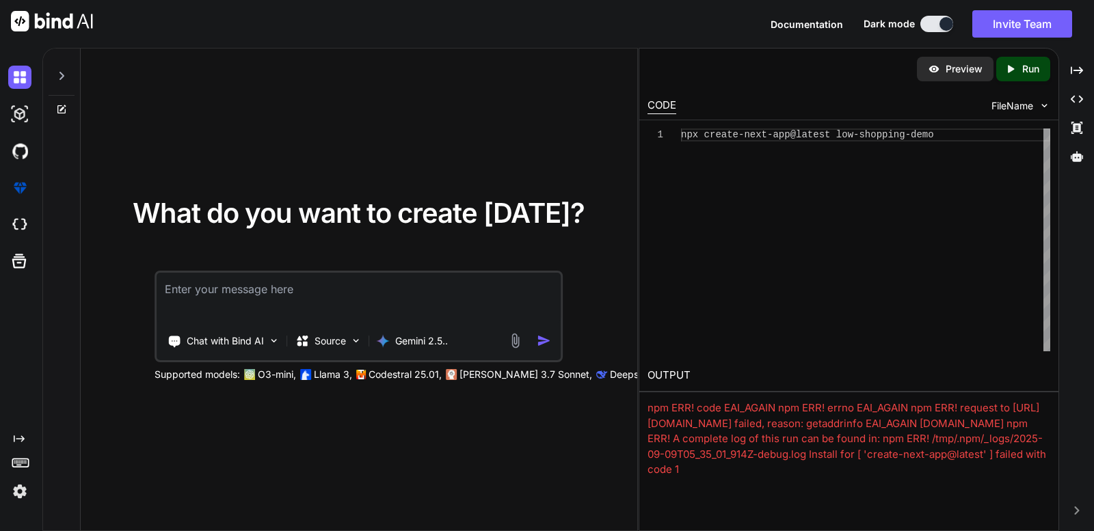
click at [60, 73] on icon at bounding box center [61, 75] width 11 height 11
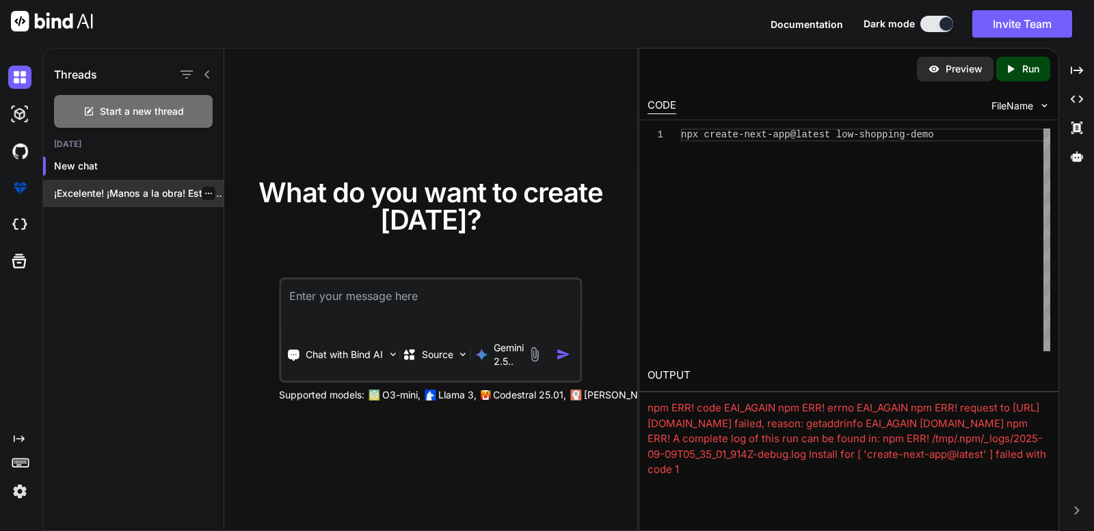
click at [103, 190] on p "¡Excelente! ¡Manos a la obra! Estoy listo..." at bounding box center [139, 194] width 170 height 14
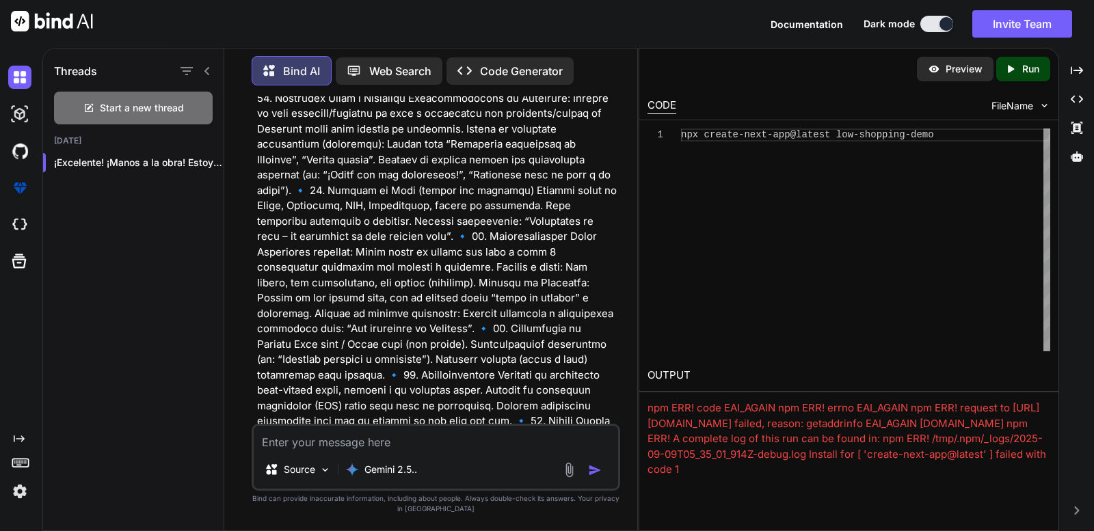
scroll to position [1195, 0]
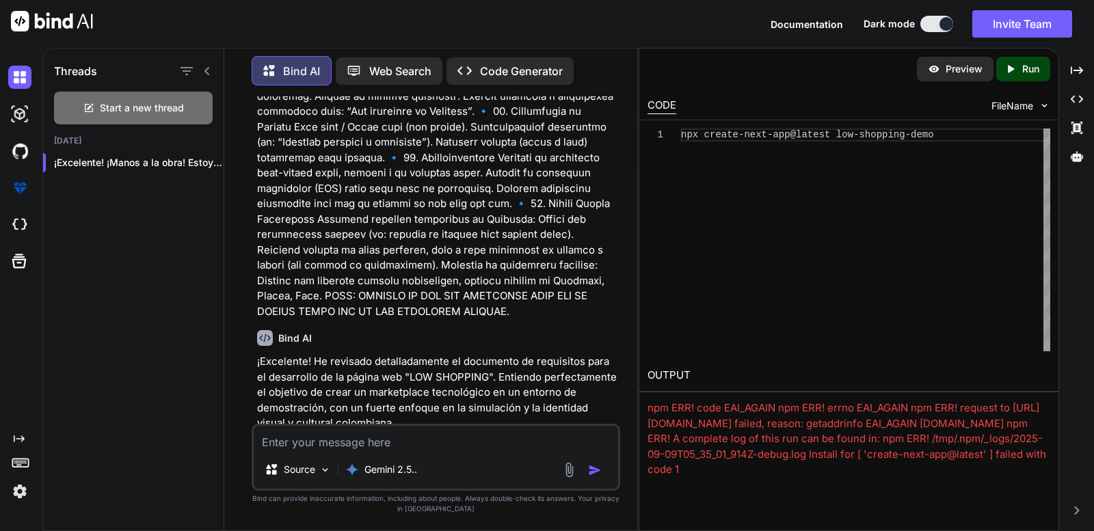
drag, startPoint x: 257, startPoint y: 282, endPoint x: 436, endPoint y: 298, distance: 180.6
click at [436, 298] on div "You Bind AI ¡Excelente! He revisado detalladamente el documento de requisitos p…" at bounding box center [437, 260] width 366 height 328
copy p "AGREGAR LO QUE SEA NECESARIO PARA QUE EL MARKET PLACE SEA LO MAS TERMINADO POSI…"
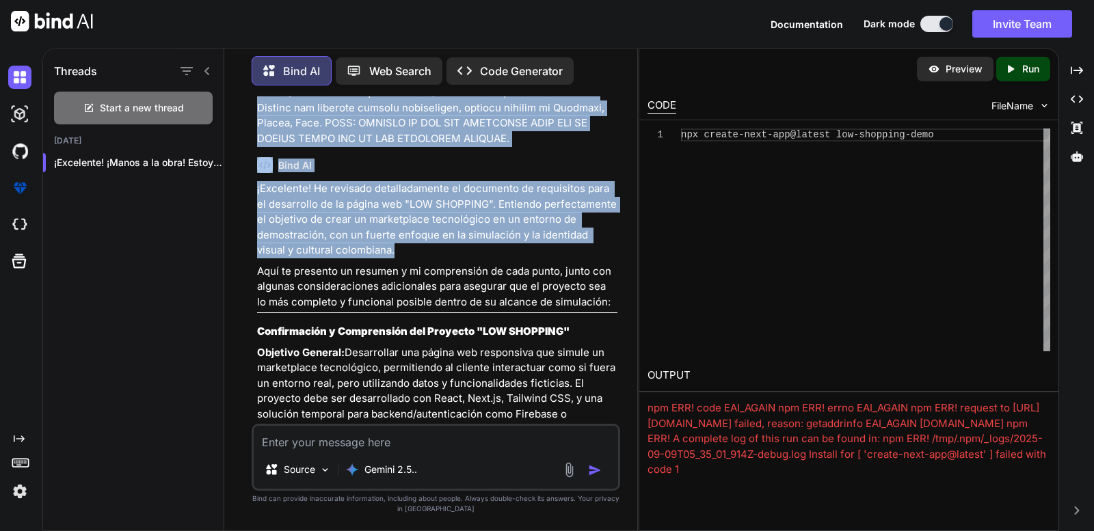
scroll to position [1231, 0]
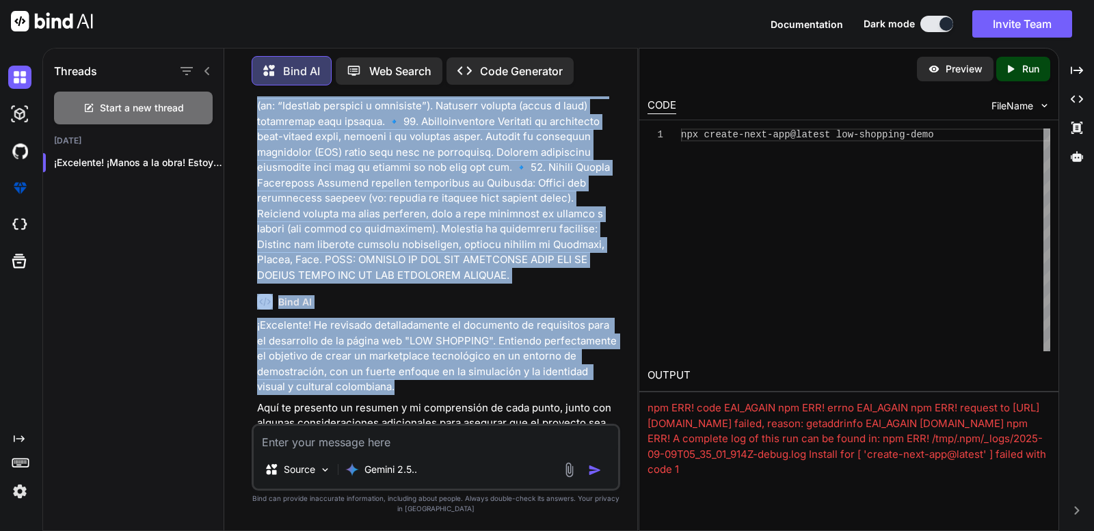
drag, startPoint x: 250, startPoint y: 135, endPoint x: 508, endPoint y: 263, distance: 287.9
click at [508, 263] on div "You Bind AI ¡Excelente! He revisado detalladamente el documento de requisitos p…" at bounding box center [436, 313] width 402 height 434
copy p "LORE IP DO SITAMETCO AD ELITSEDDOE TEMP INCIDIDUNT UT LA etdolo MAG ALIQUAEN --…"
